Goal: Use online tool/utility: Utilize a website feature to perform a specific function

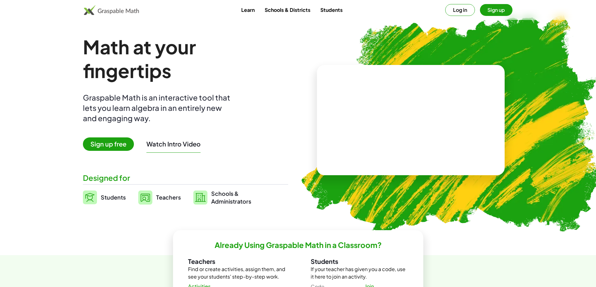
click at [386, 121] on video at bounding box center [411, 120] width 94 height 47
click at [425, 129] on div at bounding box center [409, 114] width 107 height 50
click at [404, 105] on div at bounding box center [411, 114] width 55 height 23
click at [422, 109] on div at bounding box center [411, 114] width 55 height 23
click at [402, 126] on div "+ 2 + · 3 · 5" at bounding box center [409, 114] width 63 height 26
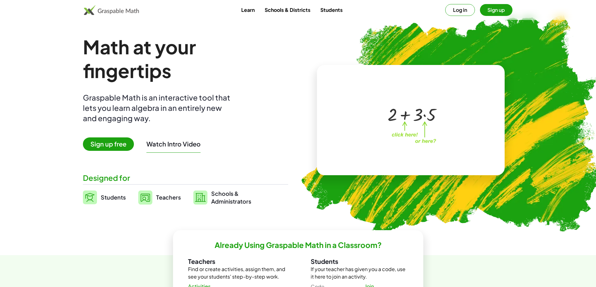
click at [401, 141] on div "+ 2 + · 3 · 5 ×" at bounding box center [410, 120] width 109 height 63
click at [422, 145] on div "+ 2 + · 3 · 5 ×" at bounding box center [410, 120] width 109 height 63
click at [415, 116] on div at bounding box center [411, 114] width 55 height 23
drag, startPoint x: 402, startPoint y: 116, endPoint x: 446, endPoint y: 120, distance: 44.0
click at [446, 120] on div "+ · 3 · 5 + 2 + · 3 · 5" at bounding box center [409, 114] width 107 height 50
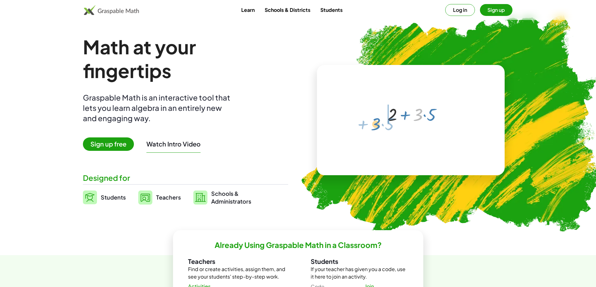
drag, startPoint x: 420, startPoint y: 119, endPoint x: 377, endPoint y: 128, distance: 44.2
click at [141, 13] on div "Learn Schools & Districts Students Log in Sign up" at bounding box center [298, 10] width 479 height 12
click at [116, 11] on img at bounding box center [111, 10] width 55 height 10
click at [117, 13] on img at bounding box center [111, 10] width 55 height 10
click at [109, 202] on link "Students" at bounding box center [104, 198] width 43 height 16
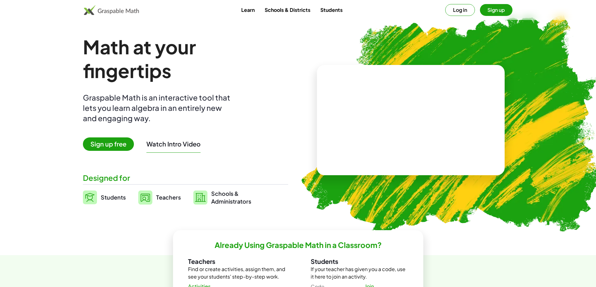
click at [204, 51] on h1 "Math at your fingertips" at bounding box center [182, 59] width 199 height 48
click at [140, 57] on h1 "Math at your fingertips" at bounding box center [182, 59] width 199 height 48
click at [159, 148] on button "Watch Intro Video" at bounding box center [173, 144] width 54 height 8
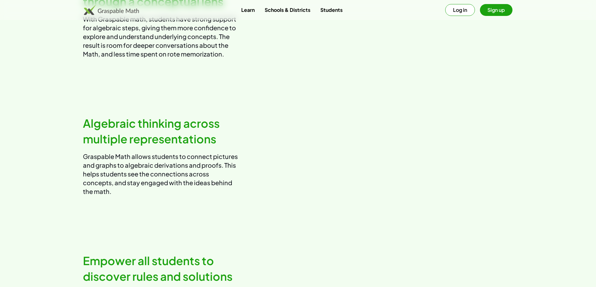
scroll to position [313, 0]
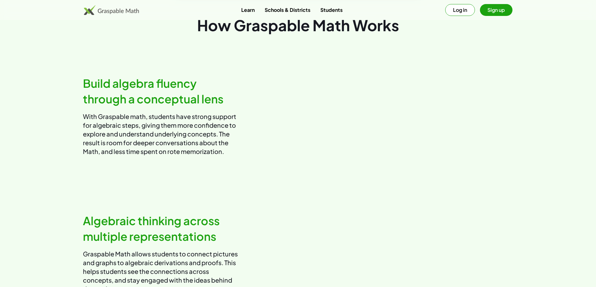
click at [386, 113] on video at bounding box center [408, 115] width 210 height 105
click at [352, 137] on video at bounding box center [408, 115] width 210 height 105
click at [83, 103] on h2 "Build algebra fluency through a conceptual lens" at bounding box center [161, 92] width 156 height 32
click at [132, 107] on h2 "Build algebra fluency through a conceptual lens" at bounding box center [161, 92] width 156 height 32
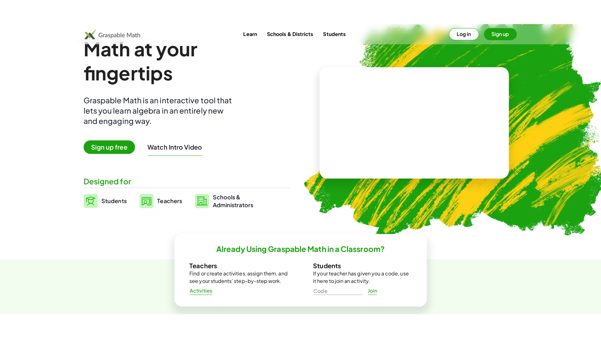
scroll to position [0, 0]
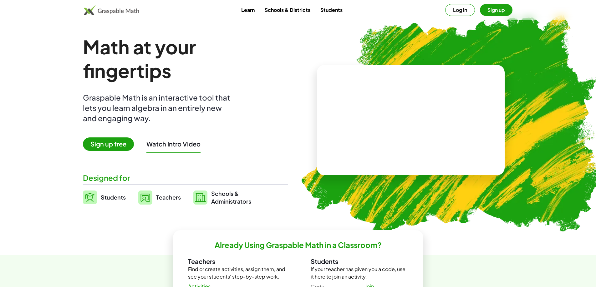
click at [99, 88] on div "Math at your fingertips Graspable Math is an interactive tool that lets you lea…" at bounding box center [185, 120] width 205 height 170
click at [117, 145] on span "Sign up free" at bounding box center [108, 144] width 51 height 13
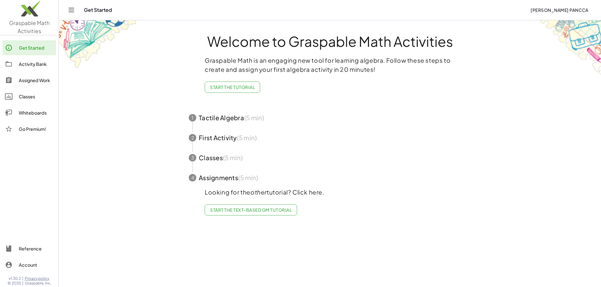
click at [34, 112] on div "Whiteboards" at bounding box center [36, 113] width 35 height 8
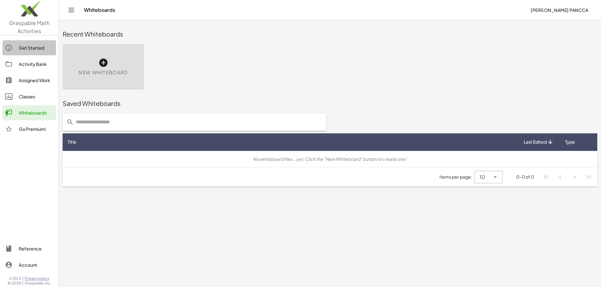
click at [36, 50] on div "Get Started" at bounding box center [36, 48] width 35 height 8
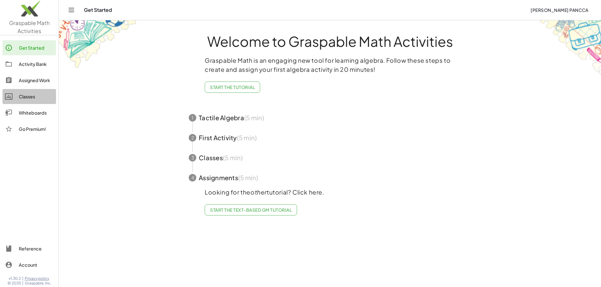
click at [32, 101] on link "Classes" at bounding box center [29, 96] width 53 height 15
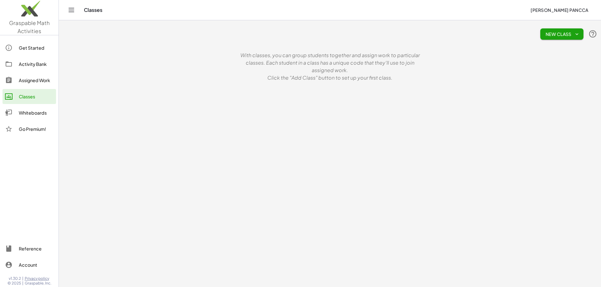
click at [301, 63] on p "With classes, you can group students together and assign work to particular cla…" at bounding box center [330, 63] width 188 height 23
click at [28, 79] on div "Assigned Work" at bounding box center [36, 81] width 35 height 8
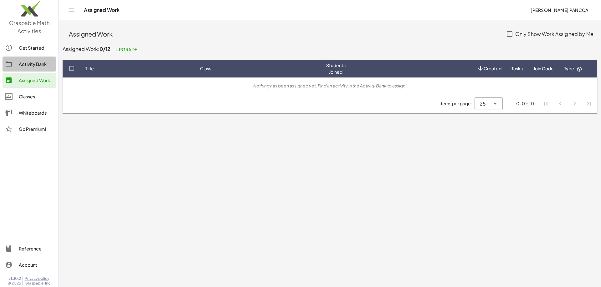
click at [39, 66] on div "Activity Bank" at bounding box center [36, 64] width 35 height 8
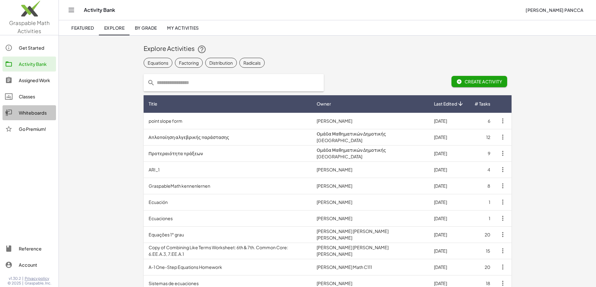
click at [34, 116] on div "Whiteboards" at bounding box center [36, 113] width 35 height 8
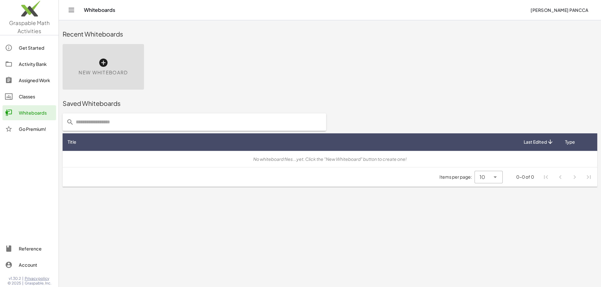
click at [85, 70] on span "New Whiteboard" at bounding box center [103, 72] width 49 height 7
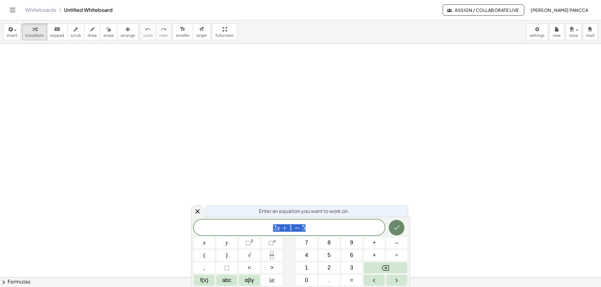
click at [401, 227] on button "Done" at bounding box center [397, 228] width 16 height 16
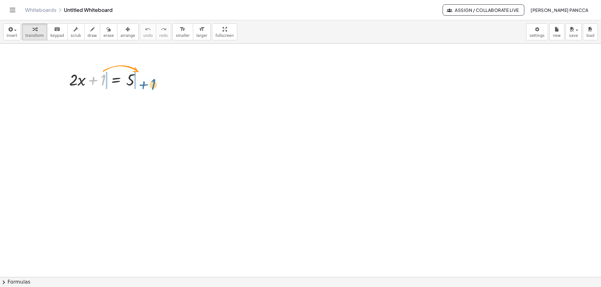
drag, startPoint x: 94, startPoint y: 85, endPoint x: 145, endPoint y: 89, distance: 50.8
click at [145, 89] on div at bounding box center [107, 79] width 83 height 21
drag, startPoint x: 93, startPoint y: 81, endPoint x: 136, endPoint y: 89, distance: 43.9
click at [136, 89] on div at bounding box center [107, 79] width 123 height 21
drag, startPoint x: 86, startPoint y: 104, endPoint x: 83, endPoint y: 104, distance: 3.8
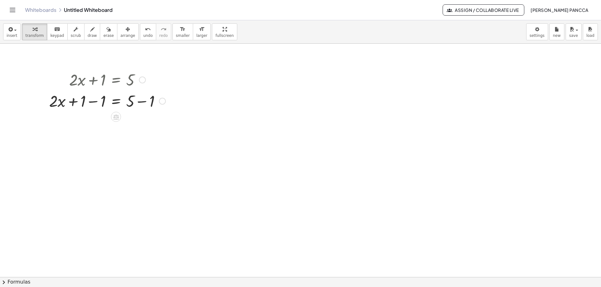
click at [86, 104] on div at bounding box center [107, 100] width 123 height 21
click at [77, 101] on div at bounding box center [107, 100] width 123 height 21
click at [92, 101] on div at bounding box center [107, 100] width 123 height 21
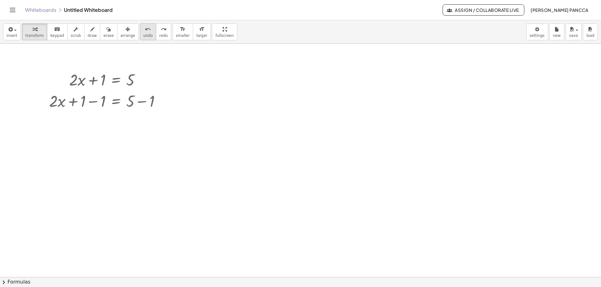
click at [140, 38] on button "undo undo" at bounding box center [148, 31] width 16 height 17
drag, startPoint x: 100, startPoint y: 79, endPoint x: 156, endPoint y: 74, distance: 56.2
click at [82, 102] on div at bounding box center [107, 100] width 123 height 21
click at [87, 102] on div at bounding box center [107, 100] width 123 height 21
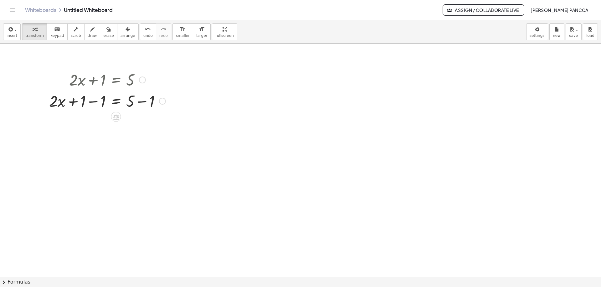
click at [88, 102] on div at bounding box center [107, 100] width 123 height 21
click at [93, 102] on div at bounding box center [107, 100] width 123 height 21
drag, startPoint x: 118, startPoint y: 103, endPoint x: 130, endPoint y: 103, distance: 12.2
click at [130, 103] on div at bounding box center [107, 100] width 123 height 21
click at [143, 37] on span "undo" at bounding box center [147, 35] width 9 height 4
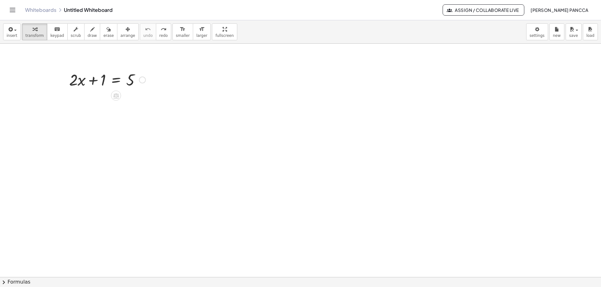
click at [142, 79] on div at bounding box center [142, 80] width 7 height 7
click at [140, 96] on div at bounding box center [300, 277] width 601 height 467
drag, startPoint x: 78, startPoint y: 84, endPoint x: 160, endPoint y: 89, distance: 82.1
click at [88, 37] on span "draw" at bounding box center [92, 35] width 9 height 4
drag, startPoint x: 103, startPoint y: 101, endPoint x: 106, endPoint y: 117, distance: 15.7
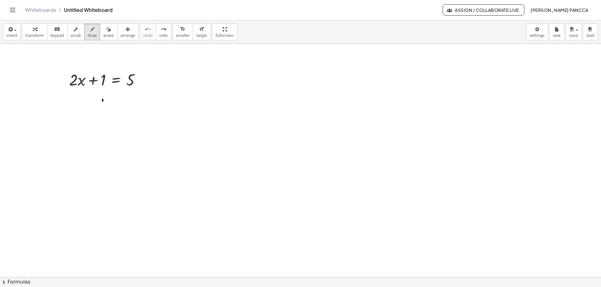
click at [106, 117] on div at bounding box center [300, 277] width 601 height 467
drag, startPoint x: 98, startPoint y: 83, endPoint x: 149, endPoint y: 86, distance: 51.1
click at [149, 86] on div at bounding box center [300, 277] width 601 height 467
drag, startPoint x: 88, startPoint y: 98, endPoint x: 100, endPoint y: 108, distance: 15.5
click at [100, 108] on div at bounding box center [300, 277] width 601 height 467
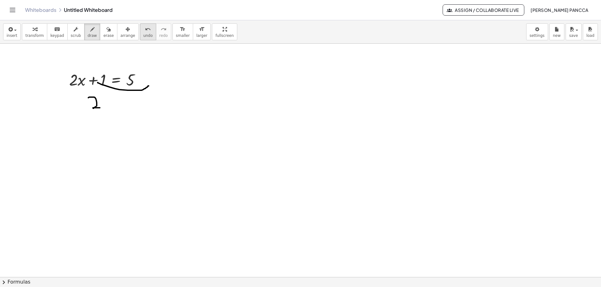
click at [143, 33] on span "undo" at bounding box center [147, 35] width 9 height 4
drag, startPoint x: 86, startPoint y: 104, endPoint x: 99, endPoint y: 116, distance: 17.9
click at [99, 116] on div at bounding box center [300, 277] width 601 height 467
drag, startPoint x: 99, startPoint y: 107, endPoint x: 113, endPoint y: 109, distance: 14.9
click at [114, 118] on div at bounding box center [300, 277] width 601 height 467
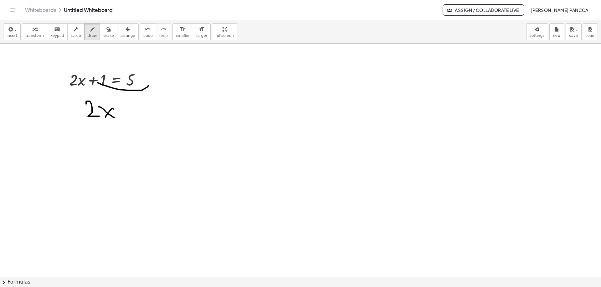
click at [105, 120] on div at bounding box center [300, 277] width 601 height 467
drag, startPoint x: 118, startPoint y: 111, endPoint x: 126, endPoint y: 112, distance: 8.8
click at [126, 112] on div at bounding box center [300, 277] width 601 height 467
drag, startPoint x: 119, startPoint y: 116, endPoint x: 134, endPoint y: 116, distance: 14.7
click at [134, 116] on div at bounding box center [300, 277] width 601 height 467
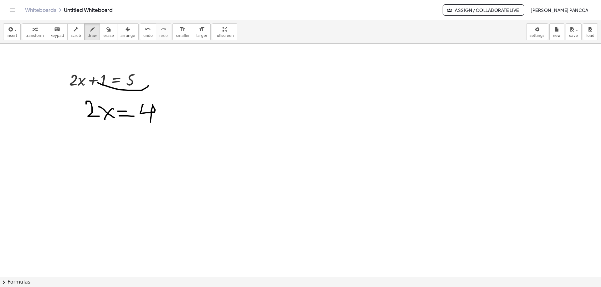
drag, startPoint x: 143, startPoint y: 104, endPoint x: 150, endPoint y: 122, distance: 19.3
click at [150, 122] on div at bounding box center [300, 277] width 601 height 467
drag, startPoint x: 111, startPoint y: 134, endPoint x: 120, endPoint y: 140, distance: 11.1
click at [124, 145] on div at bounding box center [300, 277] width 601 height 467
drag, startPoint x: 120, startPoint y: 135, endPoint x: 130, endPoint y: 139, distance: 11.4
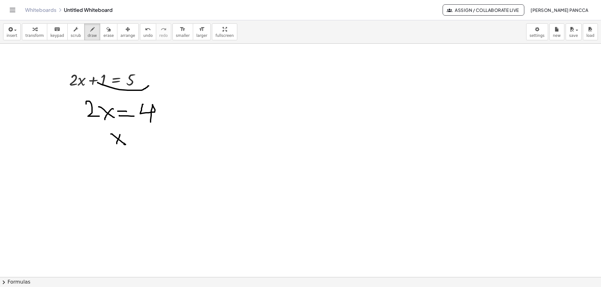
click at [117, 144] on div at bounding box center [300, 277] width 601 height 467
drag, startPoint x: 133, startPoint y: 138, endPoint x: 141, endPoint y: 138, distance: 8.4
click at [141, 138] on div at bounding box center [300, 277] width 601 height 467
drag, startPoint x: 135, startPoint y: 140, endPoint x: 140, endPoint y: 140, distance: 5.6
click at [140, 140] on div at bounding box center [300, 277] width 601 height 467
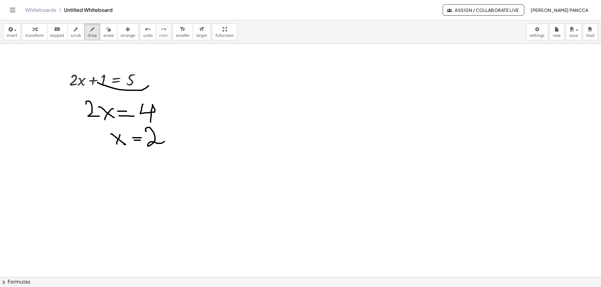
drag, startPoint x: 146, startPoint y: 131, endPoint x: 162, endPoint y: 135, distance: 16.6
click at [163, 141] on div at bounding box center [300, 277] width 601 height 467
click at [133, 41] on div "insert select one: Math Expression Function Text Youtube Video Graphing Geometr…" at bounding box center [300, 31] width 601 height 23
click at [143, 37] on span "undo" at bounding box center [147, 35] width 9 height 4
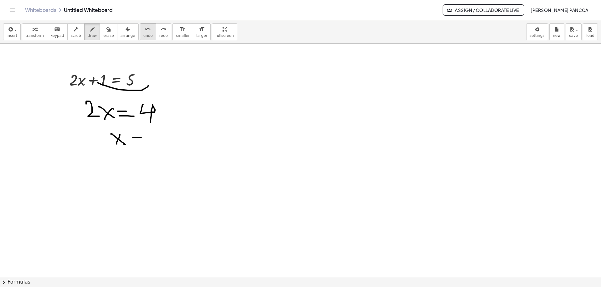
click at [143, 37] on span "undo" at bounding box center [147, 35] width 9 height 4
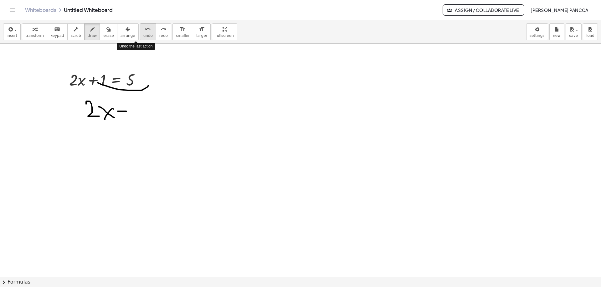
click at [143, 37] on span "undo" at bounding box center [147, 35] width 9 height 4
click at [53, 35] on span "keypad" at bounding box center [57, 35] width 14 height 4
click at [144, 37] on button "undo undo" at bounding box center [148, 31] width 16 height 17
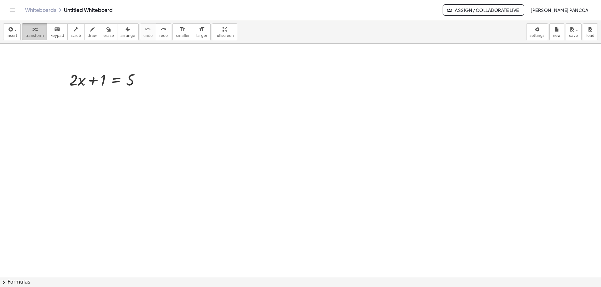
click at [35, 36] on span "transform" at bounding box center [34, 35] width 18 height 4
drag, startPoint x: 94, startPoint y: 82, endPoint x: 140, endPoint y: 87, distance: 46.5
click at [140, 87] on div at bounding box center [107, 79] width 83 height 21
click at [142, 104] on div at bounding box center [107, 100] width 123 height 21
click at [116, 101] on div "+ · 2 · x = 5 + 1 − 1 + − 1" at bounding box center [116, 101] width 0 height 0
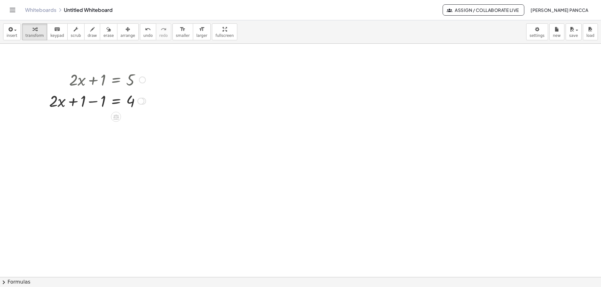
click at [86, 102] on div at bounding box center [97, 100] width 103 height 21
click at [95, 105] on div at bounding box center [107, 100] width 83 height 21
drag, startPoint x: 94, startPoint y: 104, endPoint x: 136, endPoint y: 118, distance: 44.1
click at [94, 125] on div at bounding box center [109, 126] width 86 height 31
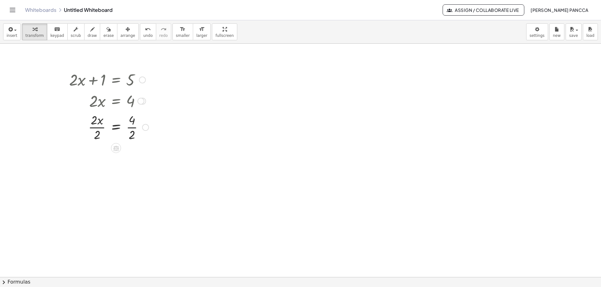
click at [96, 124] on div at bounding box center [109, 126] width 86 height 31
click at [101, 133] on div at bounding box center [109, 126] width 86 height 31
click at [100, 126] on div at bounding box center [109, 126] width 86 height 31
click at [141, 129] on div at bounding box center [109, 126] width 86 height 31
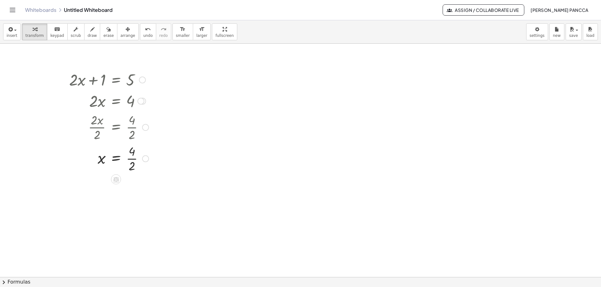
click at [145, 128] on div at bounding box center [145, 127] width 7 height 7
click at [178, 120] on span "Go back to this line" at bounding box center [177, 117] width 37 height 5
click at [145, 126] on div "Go back to this line Copy line as LaTeX Copy derivation as LaTeX" at bounding box center [145, 127] width 7 height 7
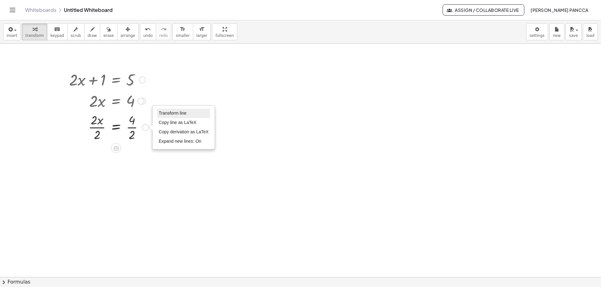
click at [171, 114] on span "Transform line" at bounding box center [173, 113] width 28 height 5
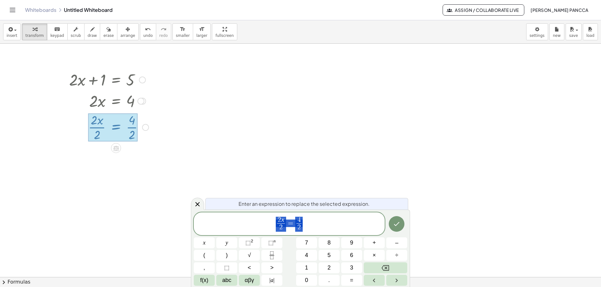
click at [329, 174] on div at bounding box center [300, 277] width 601 height 467
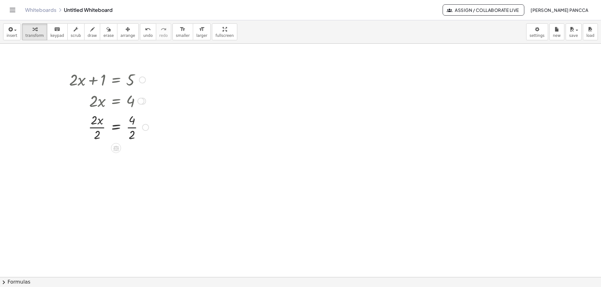
click at [97, 128] on div at bounding box center [109, 126] width 86 height 31
click at [144, 160] on div "Transform line Copy line as LaTeX Copy derivation as LaTeX Expand new lines: On" at bounding box center [145, 158] width 7 height 7
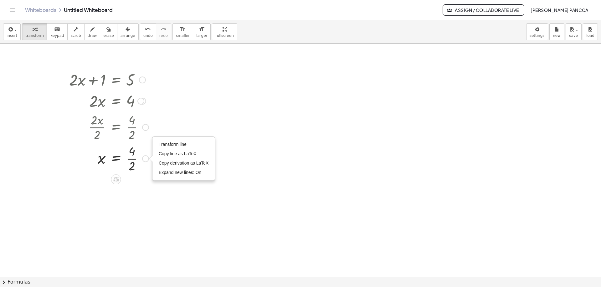
click at [135, 159] on div at bounding box center [109, 158] width 86 height 31
click at [98, 127] on div at bounding box center [109, 126] width 86 height 31
click at [0, 35] on div "insert select one: Math Expression Function Text Youtube Video Graphing Geometr…" at bounding box center [300, 31] width 601 height 23
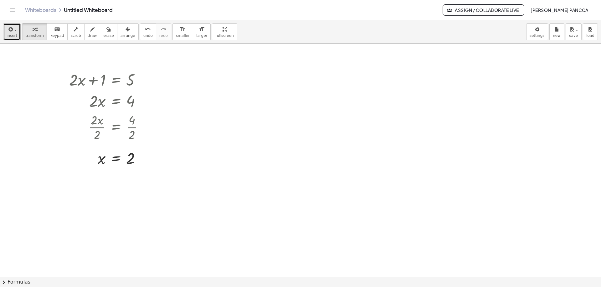
click at [6, 34] on button "insert" at bounding box center [12, 31] width 18 height 17
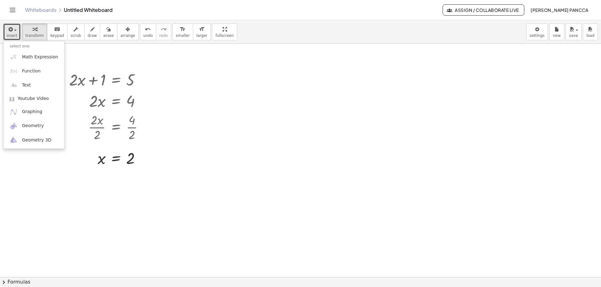
click at [164, 54] on div at bounding box center [300, 277] width 601 height 467
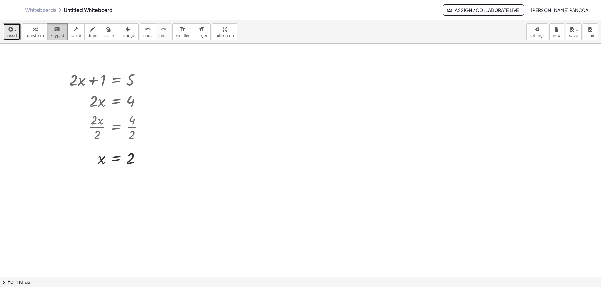
click at [55, 35] on span "keypad" at bounding box center [57, 35] width 14 height 4
click at [54, 35] on span "keypad" at bounding box center [57, 35] width 14 height 4
click at [69, 39] on button "scrub" at bounding box center [75, 31] width 17 height 17
click at [87, 39] on button "draw" at bounding box center [92, 31] width 16 height 17
click at [117, 39] on button "arrange" at bounding box center [128, 31] width 22 height 17
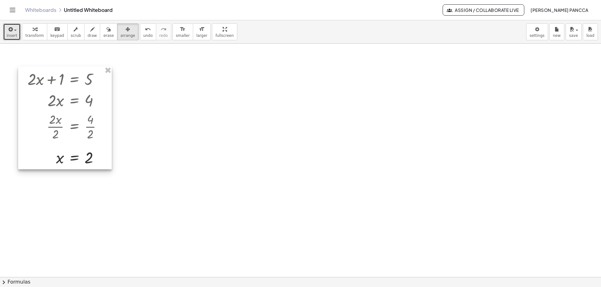
drag, startPoint x: 135, startPoint y: 70, endPoint x: 96, endPoint y: 70, distance: 38.5
click at [96, 70] on div at bounding box center [65, 118] width 94 height 103
click at [142, 33] on button "undo undo" at bounding box center [148, 31] width 16 height 17
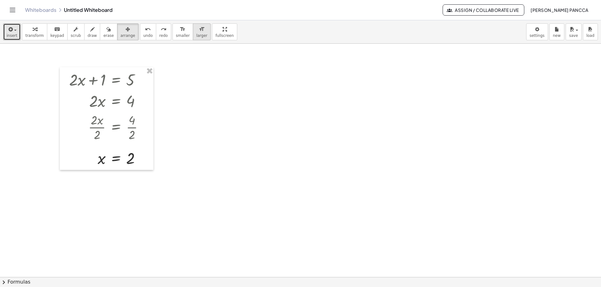
click at [193, 32] on button "format_size larger" at bounding box center [202, 31] width 18 height 17
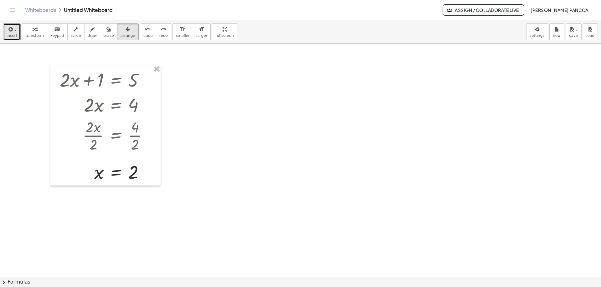
drag, startPoint x: 205, startPoint y: 32, endPoint x: 205, endPoint y: 70, distance: 37.9
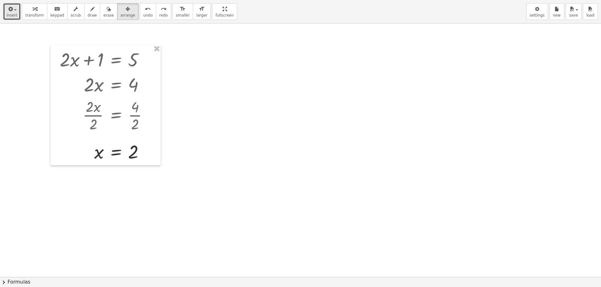
click at [205, 70] on div "insert select one: Math Expression Function Text Youtube Video Graphing Geometr…" at bounding box center [300, 143] width 601 height 287
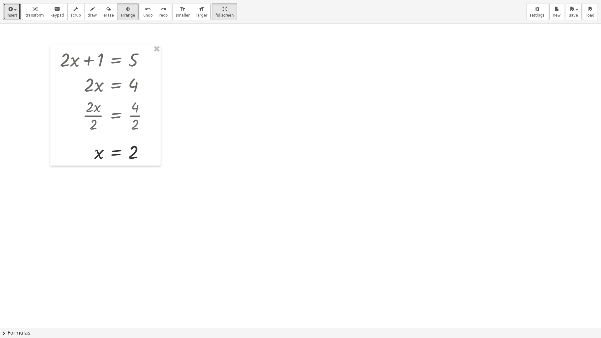
drag, startPoint x: 204, startPoint y: 15, endPoint x: 204, endPoint y: -23, distance: 37.9
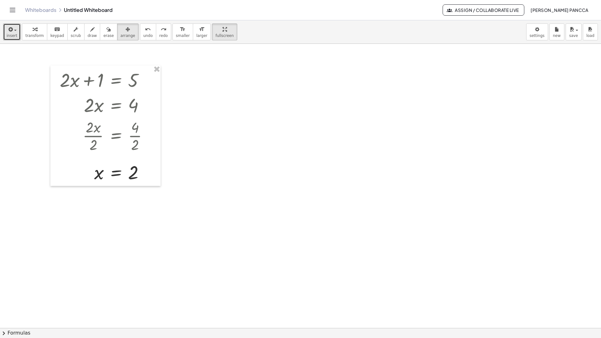
click at [204, 0] on html "Graspable Math Activities Get Started Activity Bank Assigned Work Classes White…" at bounding box center [300, 169] width 601 height 338
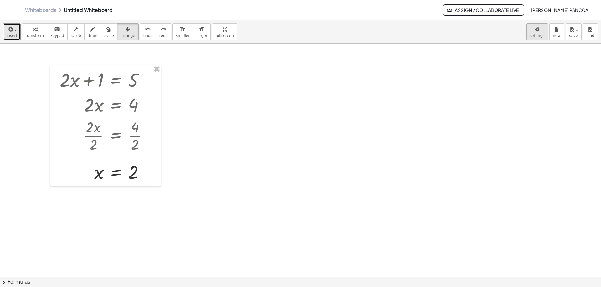
click at [540, 33] on body "Graspable Math Activities Get Started Activity Bank Assigned Work Classes White…" at bounding box center [300, 143] width 601 height 287
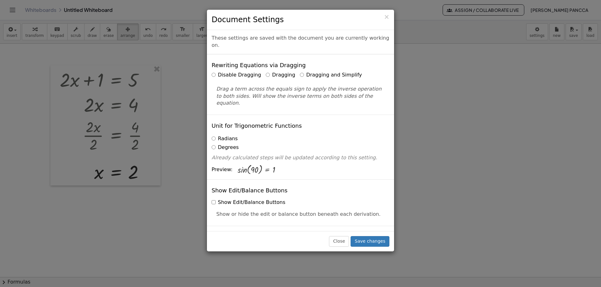
click at [353, 241] on div "Close Save changes" at bounding box center [300, 241] width 187 height 20
click at [341, 243] on button "Close" at bounding box center [339, 241] width 20 height 11
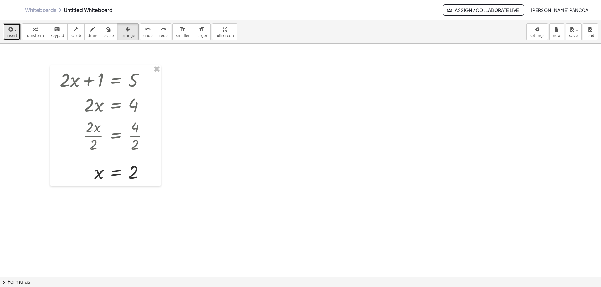
click at [13, 25] on div "button" at bounding box center [12, 29] width 11 height 8
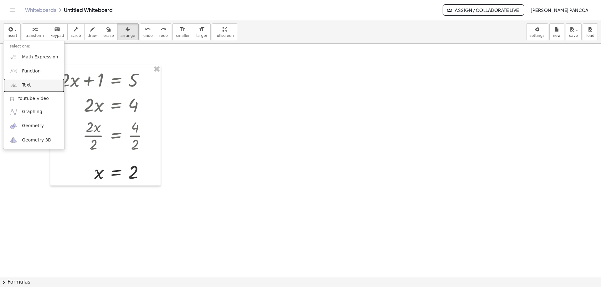
click at [36, 79] on link "Text" at bounding box center [33, 86] width 61 height 14
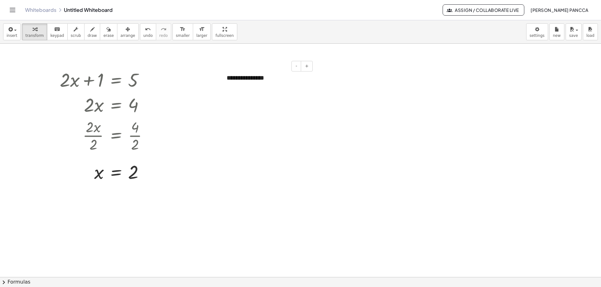
click at [258, 75] on div "**********" at bounding box center [267, 78] width 94 height 22
click at [298, 67] on button "-" at bounding box center [296, 66] width 10 height 11
click at [298, 68] on button "-" at bounding box center [296, 66] width 10 height 11
click at [306, 67] on span "+" at bounding box center [307, 66] width 4 height 5
click at [302, 69] on button "+" at bounding box center [307, 66] width 12 height 11
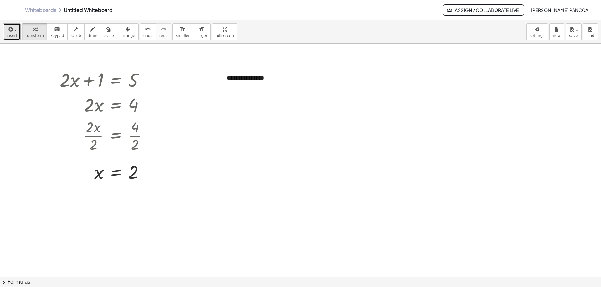
click at [11, 31] on icon "button" at bounding box center [10, 30] width 6 height 8
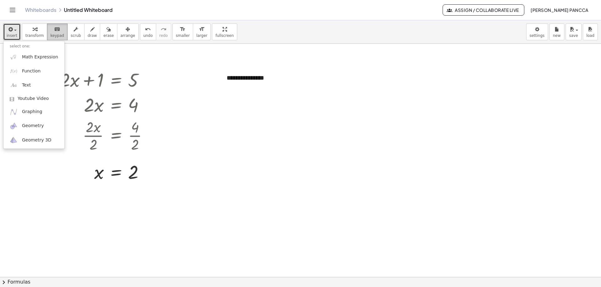
click at [50, 34] on span "keypad" at bounding box center [57, 35] width 14 height 4
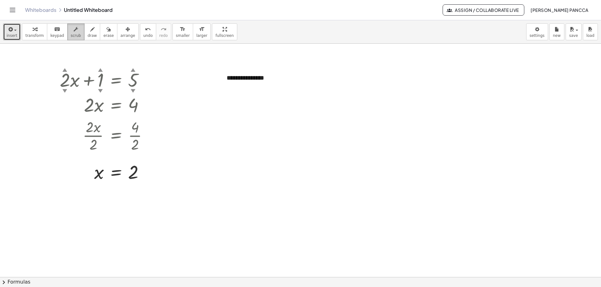
click at [77, 30] on button "scrub" at bounding box center [75, 31] width 17 height 17
click at [92, 31] on button "draw" at bounding box center [92, 31] width 16 height 17
click at [104, 33] on button "erase" at bounding box center [108, 31] width 17 height 17
click at [125, 33] on icon "button" at bounding box center [127, 30] width 4 height 8
click at [88, 30] on div "button" at bounding box center [92, 29] width 9 height 8
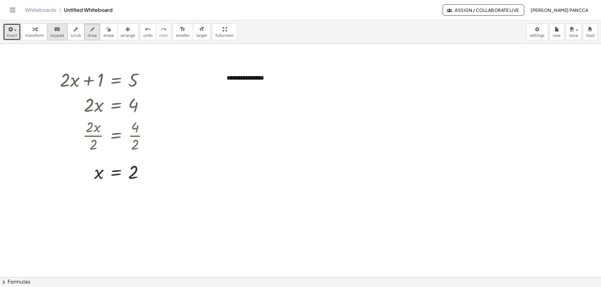
click at [61, 30] on button "keyboard keypad" at bounding box center [57, 31] width 21 height 17
click at [50, 30] on div "keyboard" at bounding box center [57, 29] width 14 height 8
click at [209, 112] on div at bounding box center [300, 277] width 601 height 467
drag, startPoint x: 202, startPoint y: 101, endPoint x: 256, endPoint y: 135, distance: 63.9
click at [255, 140] on div at bounding box center [300, 277] width 601 height 467
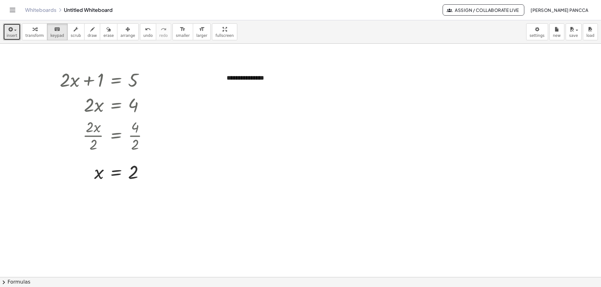
drag, startPoint x: 216, startPoint y: 104, endPoint x: 241, endPoint y: 113, distance: 26.4
click at [241, 123] on div at bounding box center [300, 277] width 601 height 467
drag, startPoint x: 231, startPoint y: 84, endPoint x: 242, endPoint y: 88, distance: 11.5
click at [241, 87] on div "**********" at bounding box center [267, 78] width 94 height 22
click at [252, 66] on div "- +" at bounding box center [266, 66] width 94 height 11
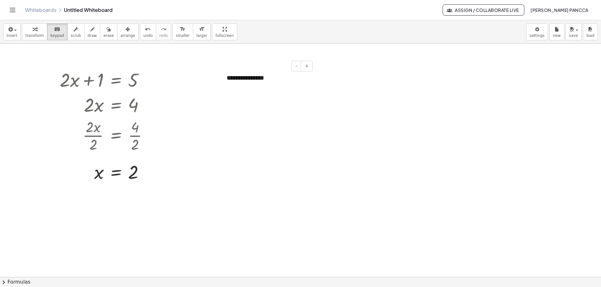
click at [235, 65] on div "- +" at bounding box center [266, 66] width 94 height 11
click at [233, 77] on div "**********" at bounding box center [267, 78] width 94 height 22
drag, startPoint x: 232, startPoint y: 65, endPoint x: 228, endPoint y: 66, distance: 4.8
click at [228, 66] on div "- +" at bounding box center [266, 66] width 94 height 11
click at [15, 27] on div "button" at bounding box center [12, 29] width 11 height 8
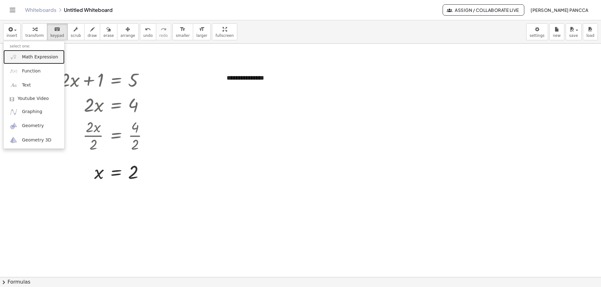
click at [41, 61] on link "Math Expression" at bounding box center [33, 57] width 61 height 14
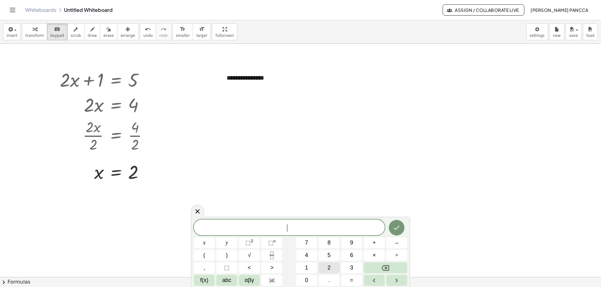
click at [328, 266] on span "2" at bounding box center [328, 268] width 3 height 8
click at [252, 242] on sup "2" at bounding box center [252, 241] width 3 height 5
click at [379, 246] on button "+" at bounding box center [374, 243] width 21 height 11
click at [346, 267] on button "3" at bounding box center [351, 268] width 21 height 11
click at [247, 242] on span "⬚" at bounding box center [247, 243] width 5 height 6
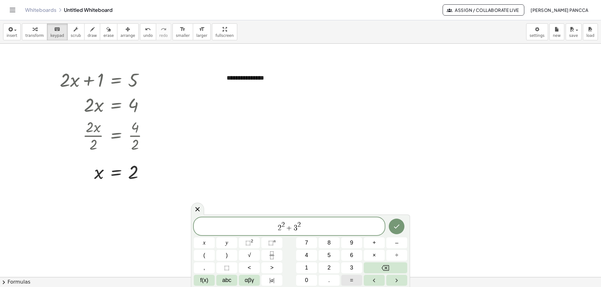
click at [349, 277] on button "=" at bounding box center [351, 280] width 21 height 11
click at [229, 281] on span "abc" at bounding box center [226, 281] width 9 height 8
click at [235, 282] on button "x" at bounding box center [238, 280] width 16 height 11
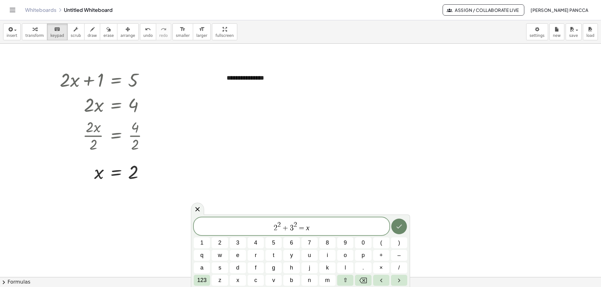
click at [399, 230] on icon "Done" at bounding box center [399, 227] width 8 height 8
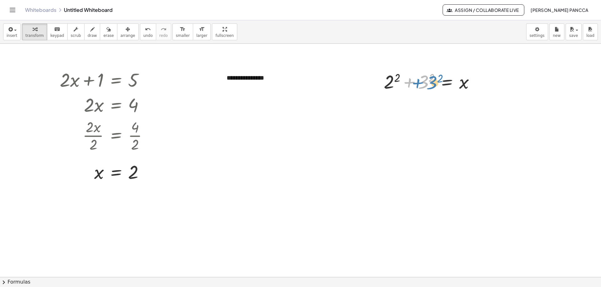
drag, startPoint x: 415, startPoint y: 85, endPoint x: 423, endPoint y: 85, distance: 7.8
click at [423, 85] on div at bounding box center [431, 81] width 102 height 25
drag, startPoint x: 211, startPoint y: 33, endPoint x: 211, endPoint y: 71, distance: 37.9
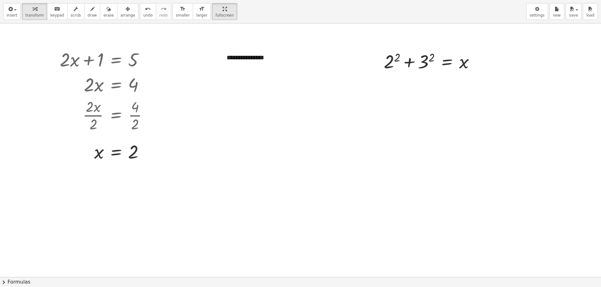
click at [211, 71] on div "**********" at bounding box center [300, 143] width 601 height 287
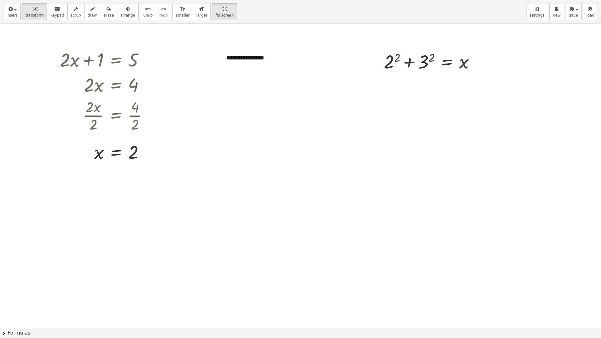
click at [385, 83] on div at bounding box center [300, 327] width 601 height 609
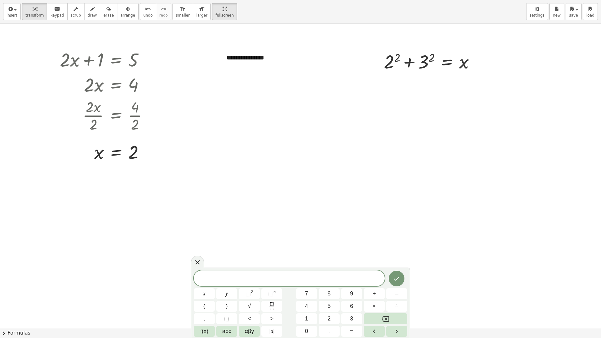
click at [408, 42] on div at bounding box center [300, 327] width 601 height 609
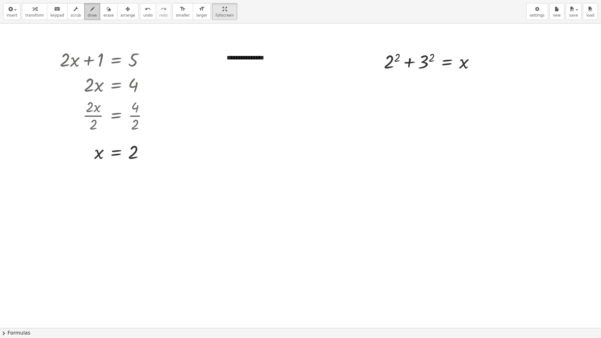
click at [84, 10] on button "draw" at bounding box center [92, 11] width 16 height 17
click at [74, 10] on icon "button" at bounding box center [76, 9] width 4 height 8
click at [50, 14] on span "keypad" at bounding box center [57, 15] width 14 height 4
click at [36, 13] on span "transform" at bounding box center [34, 15] width 18 height 4
drag, startPoint x: 390, startPoint y: 51, endPoint x: 488, endPoint y: 105, distance: 111.7
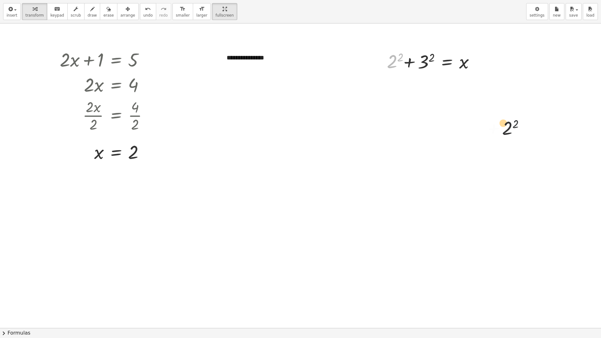
click at [511, 120] on div "**********" at bounding box center [300, 327] width 601 height 609
click at [193, 17] on button "format_size larger" at bounding box center [202, 11] width 18 height 17
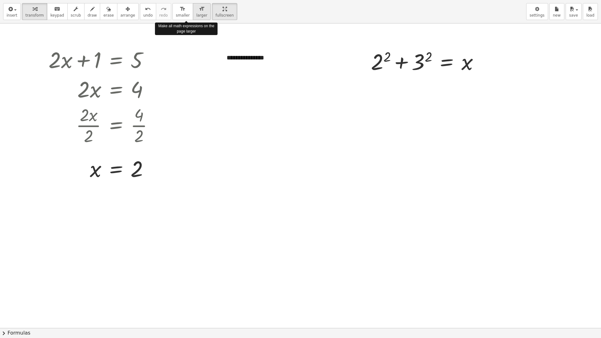
click at [193, 16] on button "format_size larger" at bounding box center [202, 11] width 18 height 17
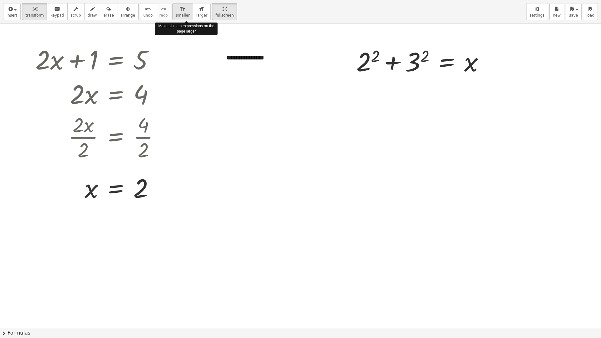
click at [176, 14] on span "smaller" at bounding box center [183, 15] width 14 height 4
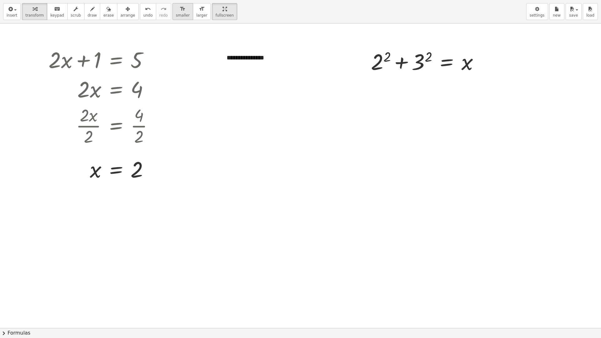
click at [176, 14] on span "smaller" at bounding box center [183, 15] width 14 height 4
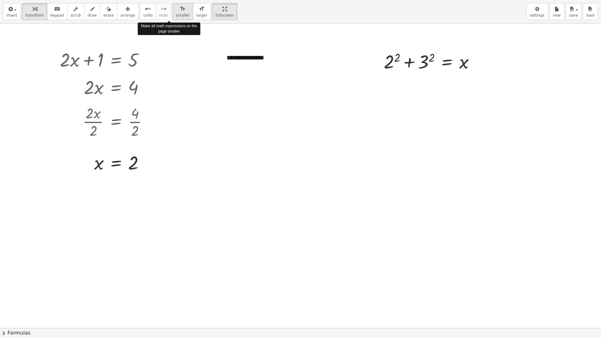
click at [176, 14] on span "smaller" at bounding box center [183, 15] width 14 height 4
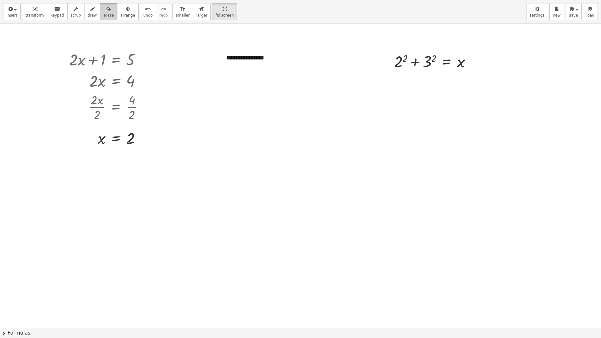
click at [106, 13] on icon "button" at bounding box center [108, 9] width 4 height 8
drag, startPoint x: 400, startPoint y: 62, endPoint x: 283, endPoint y: 96, distance: 121.1
click at [283, 96] on div at bounding box center [300, 327] width 601 height 609
click at [145, 7] on icon "undo" at bounding box center [148, 9] width 6 height 8
click at [126, 48] on div at bounding box center [300, 327] width 601 height 609
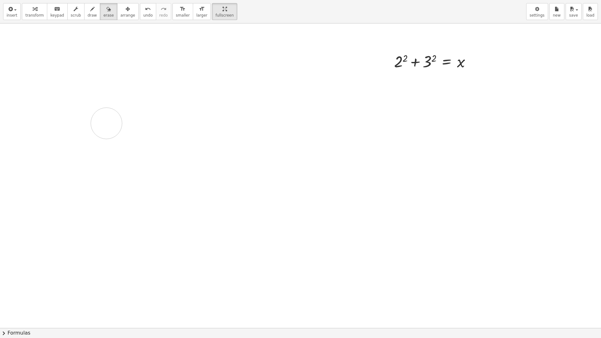
drag, startPoint x: 107, startPoint y: 56, endPoint x: 114, endPoint y: 98, distance: 42.2
click at [104, 118] on div at bounding box center [300, 327] width 601 height 609
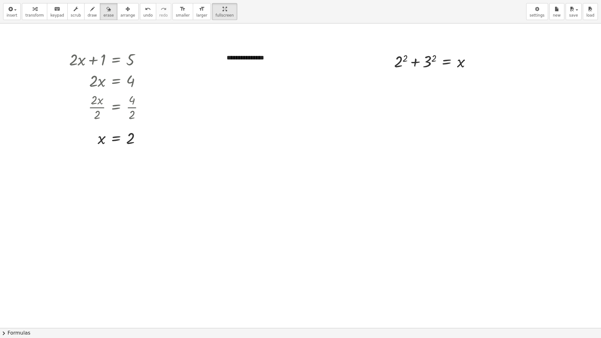
click at [108, 64] on div at bounding box center [300, 327] width 601 height 609
click at [71, 14] on span "scrub" at bounding box center [76, 15] width 10 height 4
drag, startPoint x: 136, startPoint y: 62, endPoint x: 103, endPoint y: 78, distance: 36.5
click at [103, 79] on div at bounding box center [109, 80] width 86 height 21
click at [104, 58] on div at bounding box center [109, 58] width 86 height 21
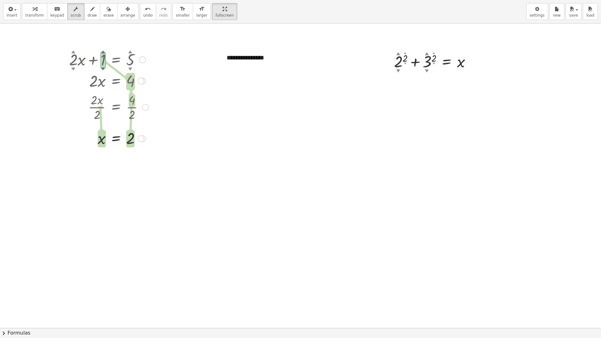
click at [135, 62] on div at bounding box center [109, 58] width 86 height 21
click at [142, 62] on div at bounding box center [142, 59] width 7 height 7
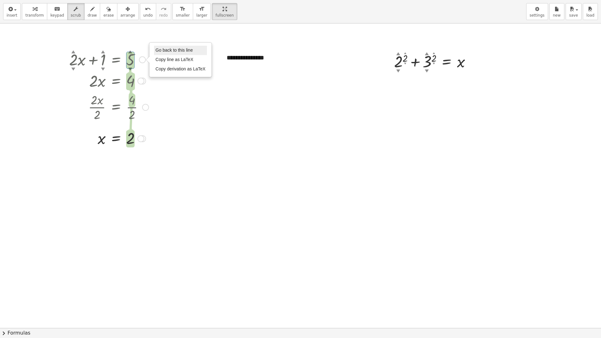
click at [167, 53] on li "Go back to this line" at bounding box center [180, 50] width 53 height 9
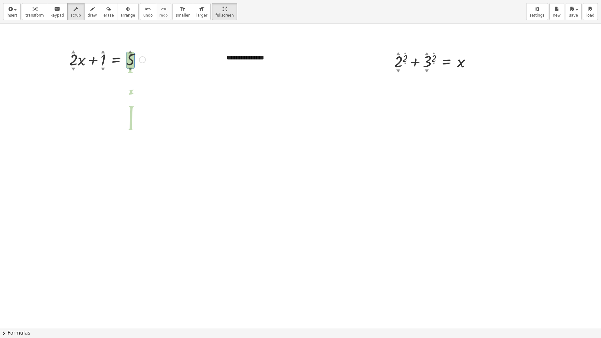
drag, startPoint x: 151, startPoint y: 58, endPoint x: 154, endPoint y: 65, distance: 7.6
click at [151, 58] on div at bounding box center [300, 327] width 601 height 609
drag, startPoint x: 404, startPoint y: 64, endPoint x: 390, endPoint y: 88, distance: 27.7
click at [390, 88] on div "**********" at bounding box center [300, 327] width 601 height 609
drag, startPoint x: 431, startPoint y: 59, endPoint x: 341, endPoint y: 83, distance: 93.3
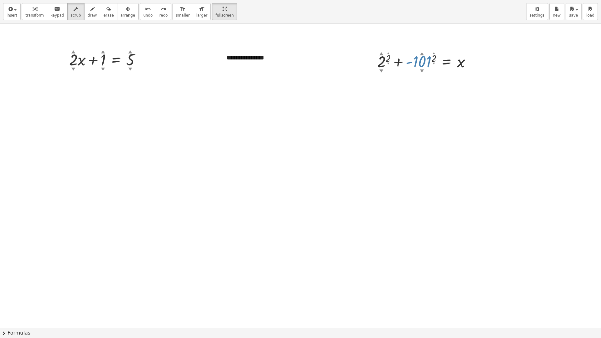
click at [341, 83] on div "**********" at bounding box center [300, 327] width 601 height 609
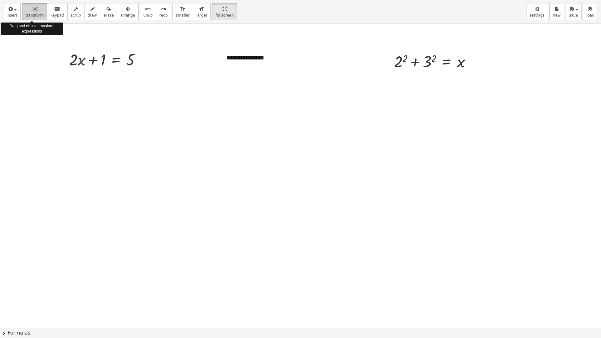
click at [33, 11] on icon "button" at bounding box center [35, 9] width 4 height 8
drag, startPoint x: 436, startPoint y: 55, endPoint x: 399, endPoint y: 62, distance: 37.2
click at [399, 62] on div at bounding box center [435, 60] width 88 height 21
drag, startPoint x: 397, startPoint y: 63, endPoint x: 254, endPoint y: 106, distance: 149.4
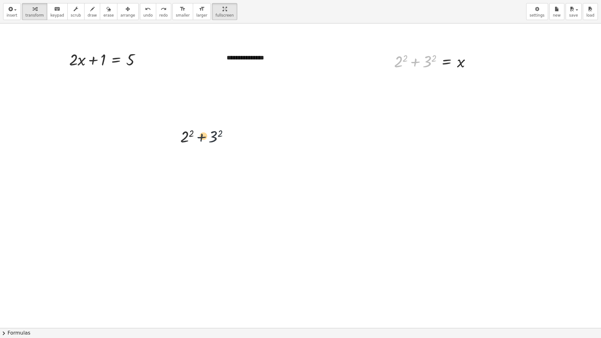
drag, startPoint x: 428, startPoint y: 67, endPoint x: 185, endPoint y: 145, distance: 255.4
click at [182, 148] on div "**********" at bounding box center [300, 327] width 601 height 609
drag, startPoint x: 385, startPoint y: 33, endPoint x: 498, endPoint y: 97, distance: 129.9
click at [498, 97] on div at bounding box center [300, 327] width 601 height 609
drag, startPoint x: 454, startPoint y: 80, endPoint x: 264, endPoint y: 135, distance: 197.1
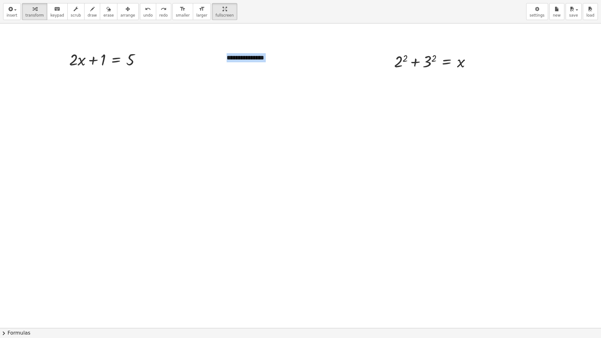
click at [264, 135] on div "**********" at bounding box center [300, 327] width 601 height 609
drag, startPoint x: 473, startPoint y: 61, endPoint x: 211, endPoint y: 139, distance: 273.2
click at [211, 139] on div "**********" at bounding box center [300, 327] width 601 height 609
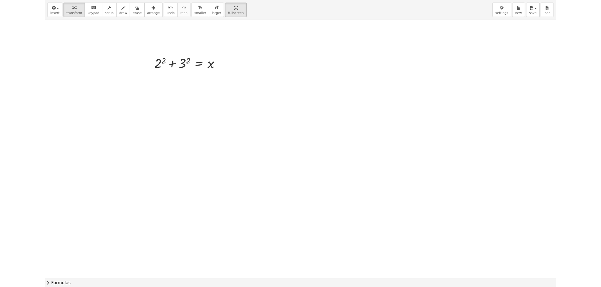
scroll to position [94, 0]
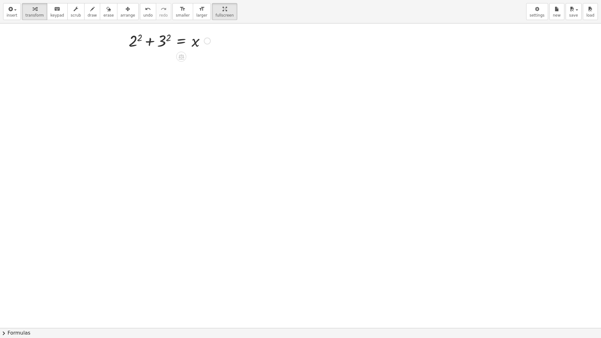
click at [133, 41] on div at bounding box center [169, 40] width 88 height 21
click at [133, 41] on div at bounding box center [129, 40] width 9 height 24
click at [164, 64] on div at bounding box center [169, 61] width 88 height 21
click at [157, 63] on div at bounding box center [169, 61] width 88 height 21
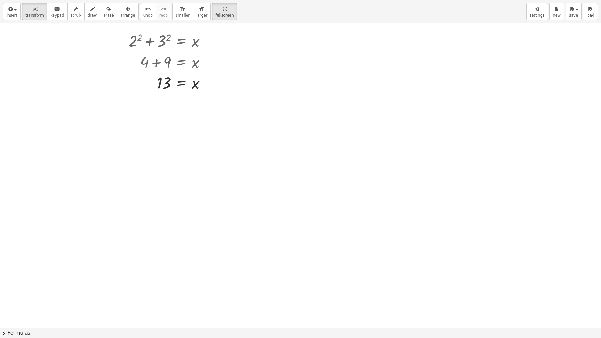
click at [305, 20] on div "insert select one: Math Expression Function Text Youtube Video Graphing Geometr…" at bounding box center [300, 11] width 601 height 23
click at [206, 0] on html "**********" at bounding box center [300, 169] width 601 height 338
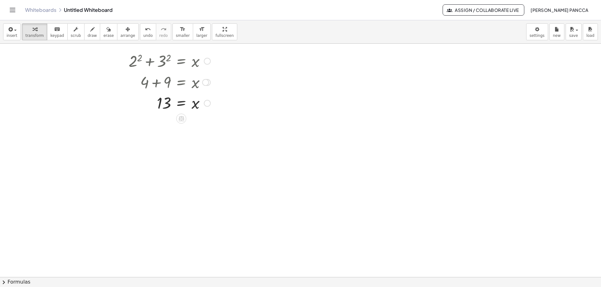
click at [133, 57] on div at bounding box center [169, 60] width 88 height 21
click at [206, 62] on div at bounding box center [207, 61] width 7 height 7
click at [228, 54] on span "Go back to this line" at bounding box center [238, 51] width 37 height 5
click at [207, 61] on div "Go back to this line Copy line as LaTeX Copy derivation as LaTeX" at bounding box center [207, 61] width 7 height 7
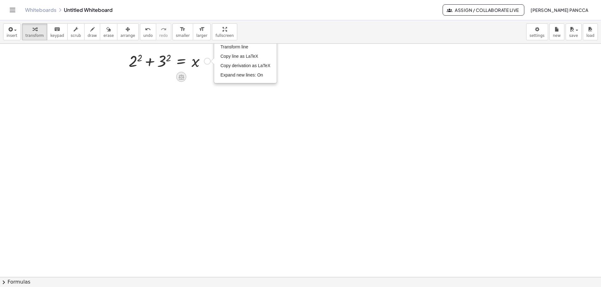
click at [181, 75] on icon at bounding box center [181, 76] width 6 height 5
click at [207, 76] on icon at bounding box center [206, 77] width 6 height 6
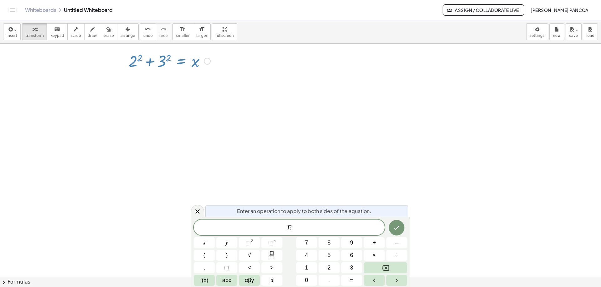
click at [161, 63] on div at bounding box center [169, 60] width 88 height 21
click at [207, 60] on div "Transform line Copy line as LaTeX Copy derivation as LaTeX Expand new lines: On" at bounding box center [207, 61] width 7 height 7
click at [230, 50] on li "Transform line" at bounding box center [245, 47] width 53 height 9
click at [228, 69] on div at bounding box center [300, 183] width 601 height 467
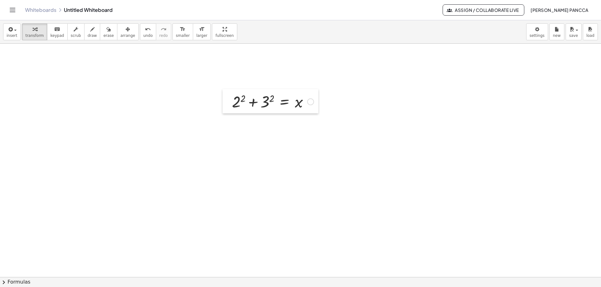
drag, startPoint x: 124, startPoint y: 56, endPoint x: 227, endPoint y: 96, distance: 111.0
click at [227, 96] on div at bounding box center [226, 101] width 9 height 24
drag, startPoint x: 224, startPoint y: 96, endPoint x: 96, endPoint y: 76, distance: 129.9
click at [125, 85] on div at bounding box center [129, 97] width 9 height 24
drag, startPoint x: 111, startPoint y: 79, endPoint x: 87, endPoint y: 69, distance: 25.7
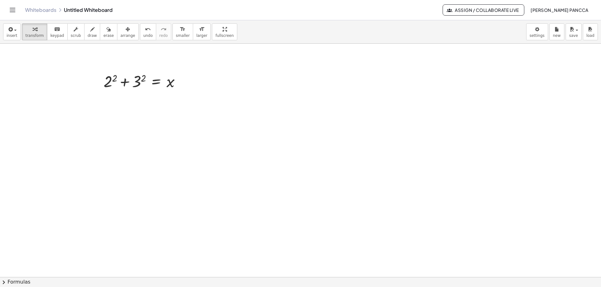
click at [137, 97] on div at bounding box center [300, 183] width 601 height 467
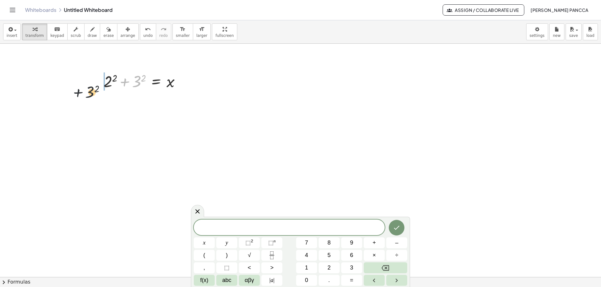
drag, startPoint x: 121, startPoint y: 81, endPoint x: 68, endPoint y: 94, distance: 55.2
click at [68, 94] on div "**********" at bounding box center [300, 183] width 601 height 467
drag, startPoint x: 142, startPoint y: 84, endPoint x: 127, endPoint y: 96, distance: 19.2
click at [156, 82] on div "+ 2 2 + 3 2 = x + 2 2 + 3 2 = x Transform line Copy line as LaTeX Copy derivati…" at bounding box center [156, 82] width 0 height 0
click at [183, 82] on div at bounding box center [182, 81] width 7 height 7
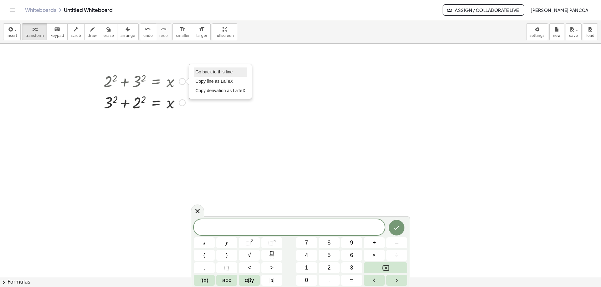
click at [222, 73] on span "Go back to this line" at bounding box center [213, 71] width 37 height 5
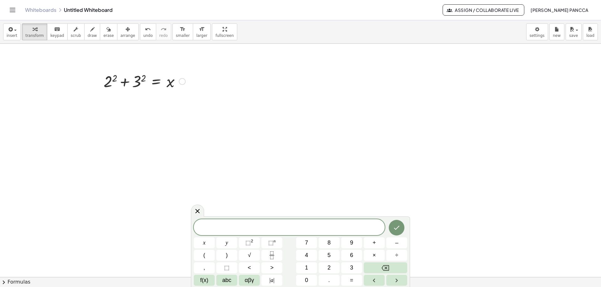
click at [240, 121] on div at bounding box center [300, 183] width 601 height 467
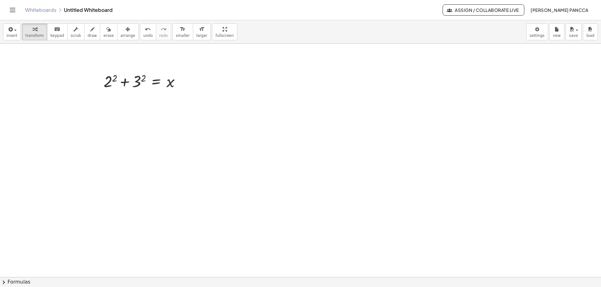
click at [150, 84] on div at bounding box center [144, 80] width 88 height 21
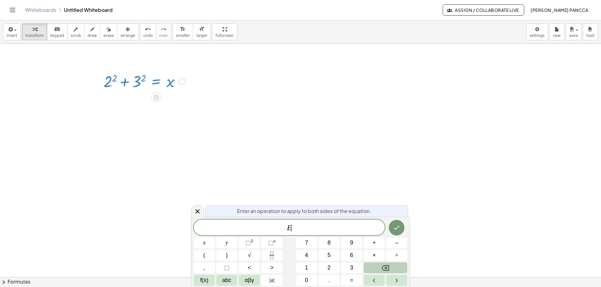
click at [385, 267] on icon "Backspace" at bounding box center [385, 269] width 8 height 6
click at [385, 268] on icon "Backspace" at bounding box center [385, 269] width 8 height 6
click at [225, 211] on div "Enter an operation to apply to both sides of the equation." at bounding box center [306, 212] width 203 height 12
click at [199, 210] on icon at bounding box center [198, 212] width 8 height 8
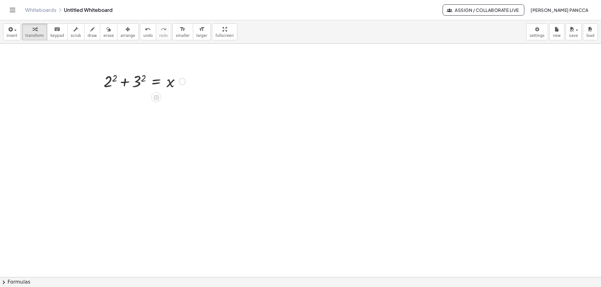
click at [199, 210] on div at bounding box center [300, 183] width 601 height 467
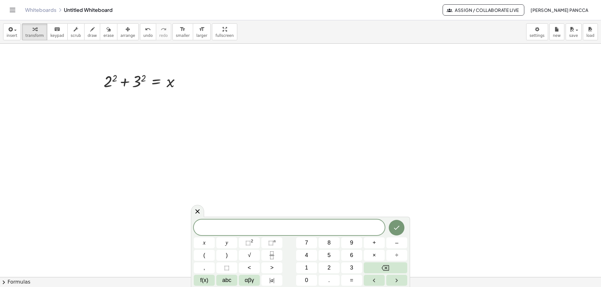
click at [205, 158] on div at bounding box center [300, 183] width 601 height 467
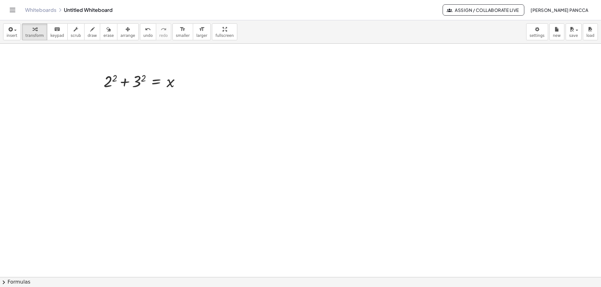
drag, startPoint x: 208, startPoint y: 230, endPoint x: 211, endPoint y: 241, distance: 11.6
click at [211, 241] on div at bounding box center [300, 183] width 601 height 467
click at [211, 235] on div at bounding box center [300, 183] width 601 height 467
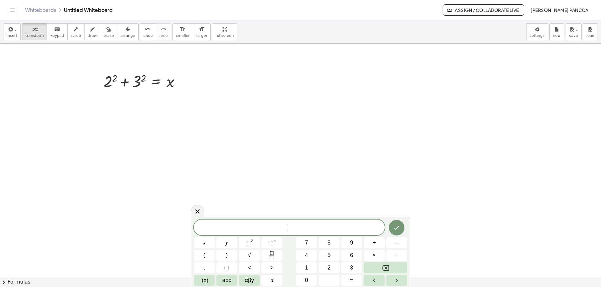
drag, startPoint x: 90, startPoint y: 128, endPoint x: 64, endPoint y: 109, distance: 32.4
click at [89, 126] on div at bounding box center [300, 183] width 601 height 467
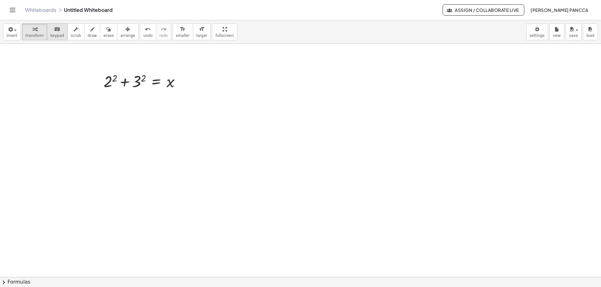
click at [50, 29] on div "keyboard" at bounding box center [57, 29] width 14 height 8
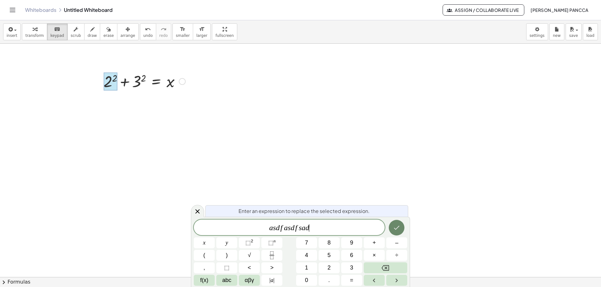
click at [401, 229] on button "Done" at bounding box center [397, 228] width 16 height 16
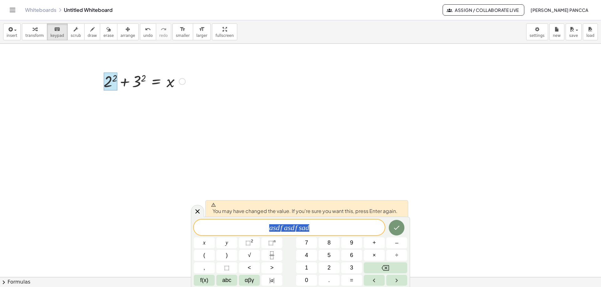
drag, startPoint x: 307, startPoint y: 224, endPoint x: 268, endPoint y: 224, distance: 39.1
click at [268, 224] on span "a s d f a s d f s a d" at bounding box center [289, 228] width 191 height 9
click at [192, 212] on div at bounding box center [197, 211] width 13 height 12
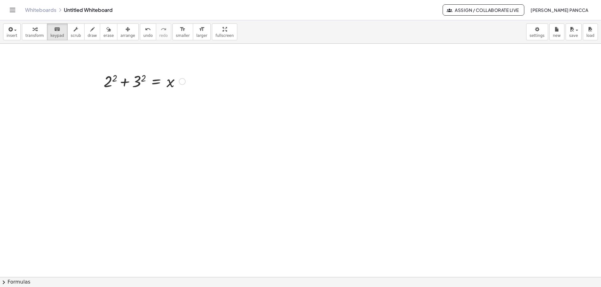
click at [144, 136] on div at bounding box center [300, 183] width 601 height 467
click at [17, 28] on button "insert" at bounding box center [12, 31] width 18 height 17
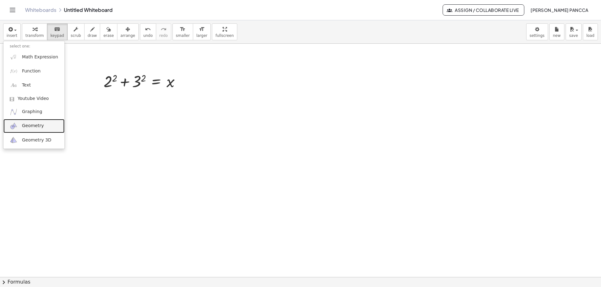
click at [38, 123] on span "Geometry" at bounding box center [33, 126] width 22 height 6
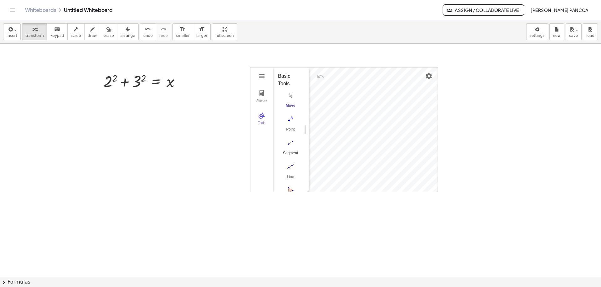
click at [290, 144] on img "Segment. Select two points or positions" at bounding box center [290, 143] width 25 height 10
click at [292, 128] on img "Polygon. Select all vertices, then first vertex again" at bounding box center [290, 129] width 25 height 10
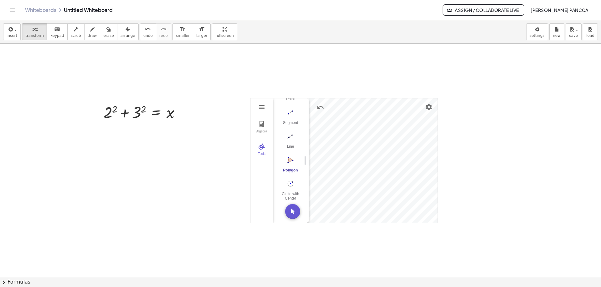
scroll to position [63, 0]
click at [263, 110] on img "Geometry" at bounding box center [262, 108] width 8 height 8
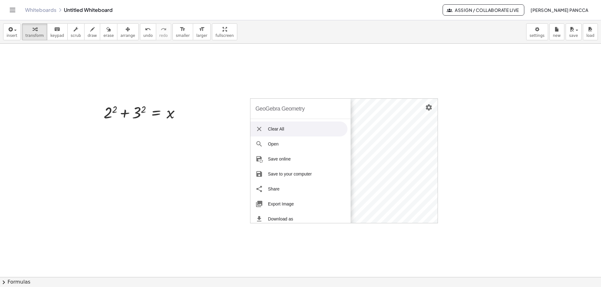
click at [269, 130] on li "Clear All" at bounding box center [298, 129] width 97 height 15
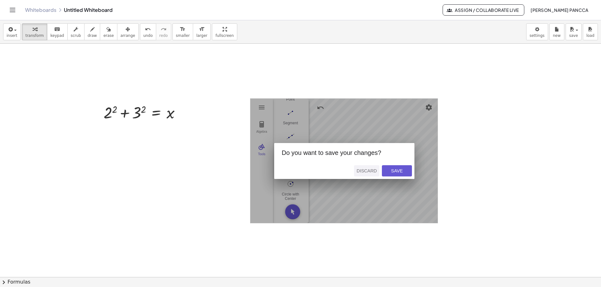
click at [369, 173] on div "Discard" at bounding box center [366, 171] width 20 height 5
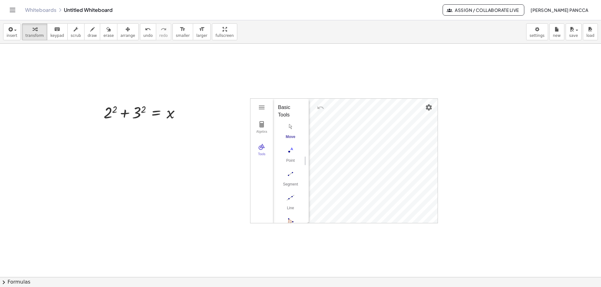
click at [339, 89] on div at bounding box center [300, 214] width 601 height 467
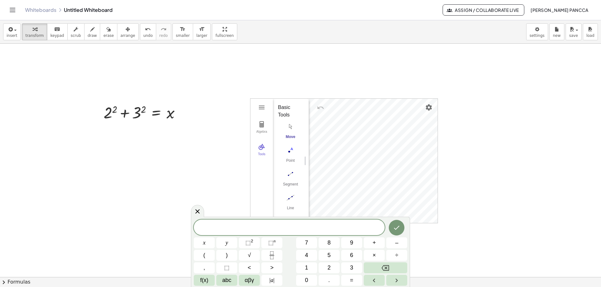
click at [269, 103] on div "Algebra Tools" at bounding box center [261, 161] width 23 height 125
drag, startPoint x: 269, startPoint y: 99, endPoint x: 267, endPoint y: 65, distance: 34.4
click at [267, 65] on div "**********" at bounding box center [300, 214] width 601 height 467
click at [10, 32] on icon "button" at bounding box center [10, 30] width 6 height 8
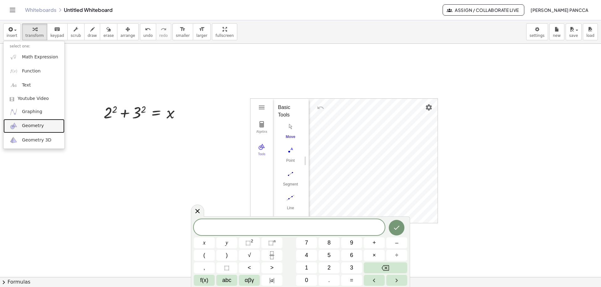
click at [38, 123] on span "Geometry" at bounding box center [33, 126] width 22 height 6
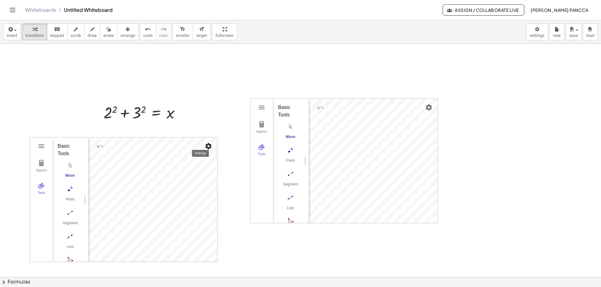
click at [205, 144] on img "Settings" at bounding box center [209, 147] width 8 height 8
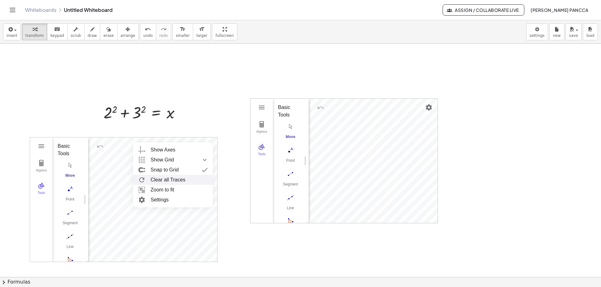
click at [188, 182] on li "Clear all Traces" at bounding box center [173, 180] width 80 height 10
click at [94, 147] on div "Geometry" at bounding box center [98, 146] width 19 height 15
drag, startPoint x: 50, startPoint y: 136, endPoint x: 61, endPoint y: 162, distance: 28.2
click at [61, 162] on div "**********" at bounding box center [300, 214] width 601 height 467
click at [73, 176] on div "Move" at bounding box center [70, 178] width 25 height 9
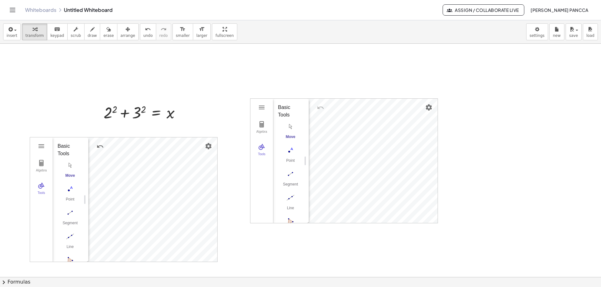
click at [134, 145] on div "Algebra Tools GeoGebra Geometry Basic Tools Move Point Segment Line Polygon Cir…" at bounding box center [124, 199] width 188 height 125
drag, startPoint x: 106, startPoint y: 150, endPoint x: 131, endPoint y: 134, distance: 29.2
click at [131, 134] on div "**********" at bounding box center [300, 214] width 601 height 467
click at [74, 250] on div "More" at bounding box center [73, 252] width 20 height 5
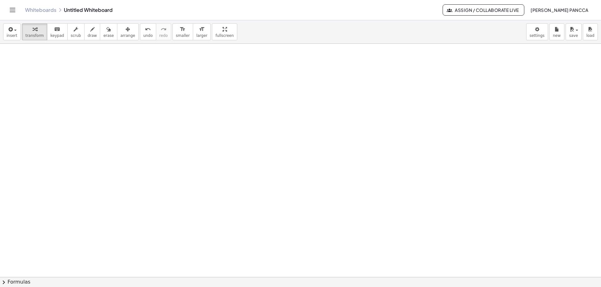
scroll to position [421, 0]
click at [84, 33] on button "draw" at bounding box center [92, 31] width 16 height 17
drag, startPoint x: 137, startPoint y: 69, endPoint x: 145, endPoint y: 80, distance: 14.1
click at [143, 27] on div "undo" at bounding box center [147, 29] width 9 height 8
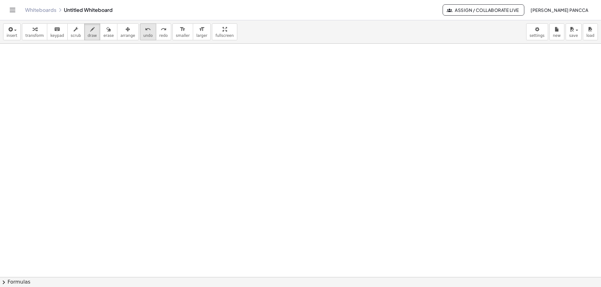
click at [143, 31] on div "undo" at bounding box center [147, 29] width 9 height 8
click at [528, 30] on body "**********" at bounding box center [300, 143] width 601 height 287
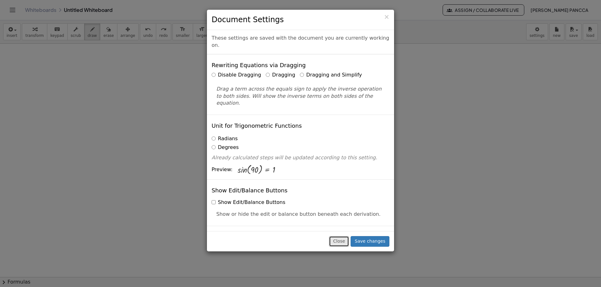
click at [349, 242] on button "Close" at bounding box center [339, 241] width 20 height 11
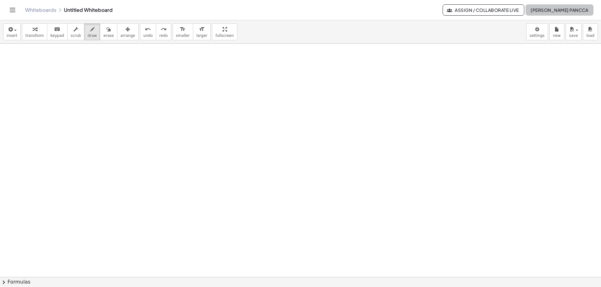
click at [537, 11] on span "[PERSON_NAME] pancca" at bounding box center [559, 10] width 58 height 6
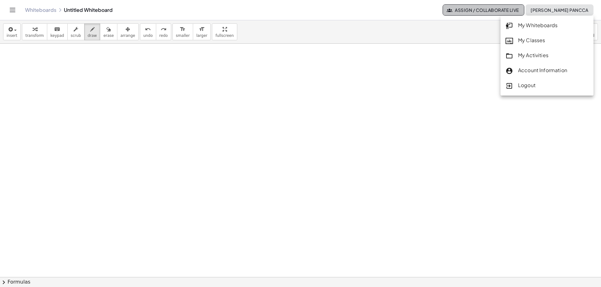
click at [475, 12] on span "Assign / Collaborate Live" at bounding box center [483, 10] width 71 height 6
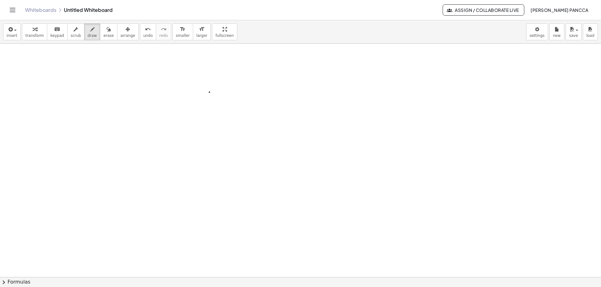
click at [442, 14] on button "Assign / Collaborate Live" at bounding box center [483, 9] width 82 height 11
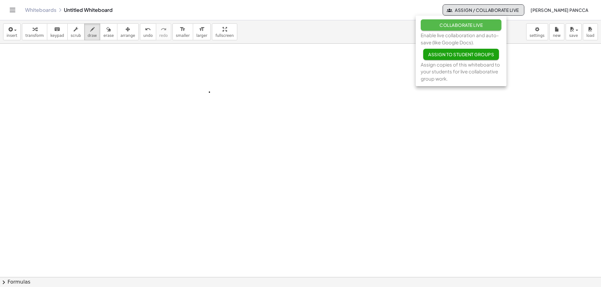
click at [434, 29] on button "Collaborate Live" at bounding box center [460, 24] width 81 height 11
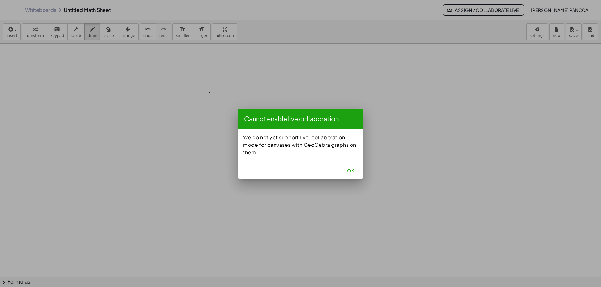
click at [348, 169] on span "OK" at bounding box center [350, 171] width 7 height 6
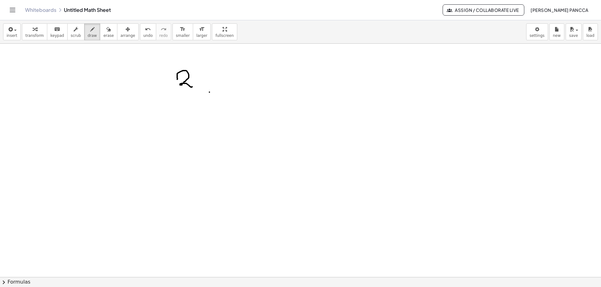
drag, startPoint x: 177, startPoint y: 79, endPoint x: 195, endPoint y: 84, distance: 18.5
click at [143, 36] on span "undo" at bounding box center [147, 35] width 9 height 4
drag, startPoint x: 112, startPoint y: 73, endPoint x: 132, endPoint y: 91, distance: 26.6
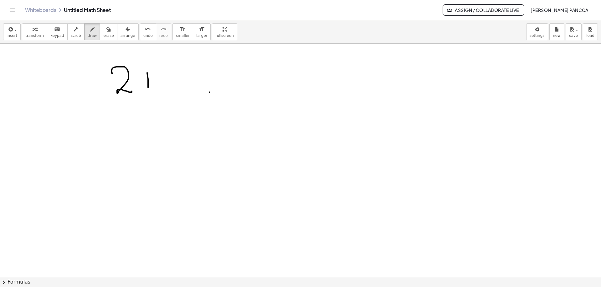
drag, startPoint x: 147, startPoint y: 73, endPoint x: 148, endPoint y: 88, distance: 14.7
drag, startPoint x: 142, startPoint y: 83, endPoint x: 154, endPoint y: 82, distance: 11.3
drag, startPoint x: 160, startPoint y: 69, endPoint x: 189, endPoint y: 85, distance: 33.1
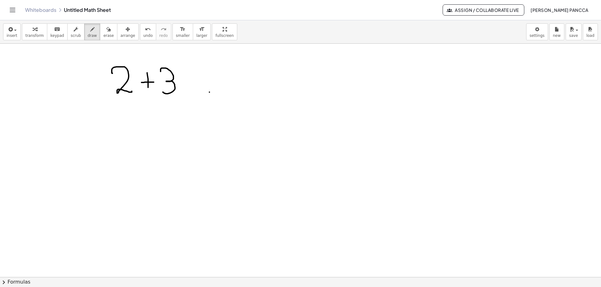
drag, startPoint x: 182, startPoint y: 79, endPoint x: 197, endPoint y: 80, distance: 15.0
drag, startPoint x: 219, startPoint y: 67, endPoint x: 211, endPoint y: 91, distance: 25.4
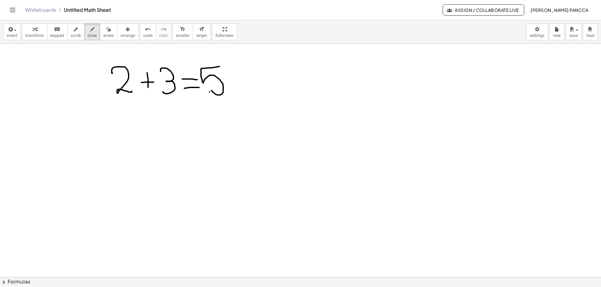
click at [104, 35] on button "erase" at bounding box center [108, 31] width 17 height 17
click at [76, 31] on button "scrub" at bounding box center [75, 31] width 17 height 17
drag, startPoint x: 110, startPoint y: 64, endPoint x: 115, endPoint y: 67, distance: 5.6
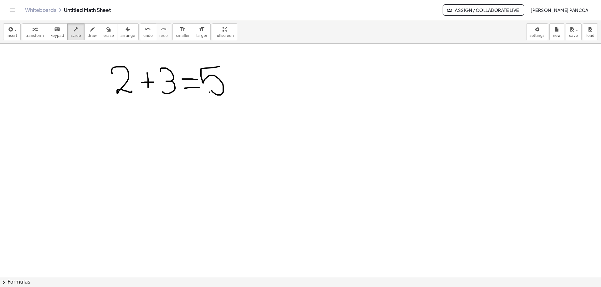
drag, startPoint x: 137, startPoint y: 77, endPoint x: 138, endPoint y: 80, distance: 3.5
click at [58, 37] on span "keypad" at bounding box center [57, 35] width 14 height 4
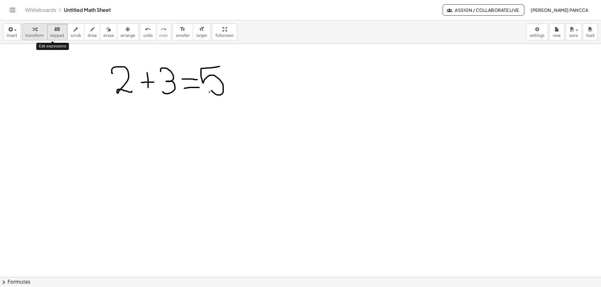
click at [42, 33] on button "transform" at bounding box center [34, 31] width 25 height 17
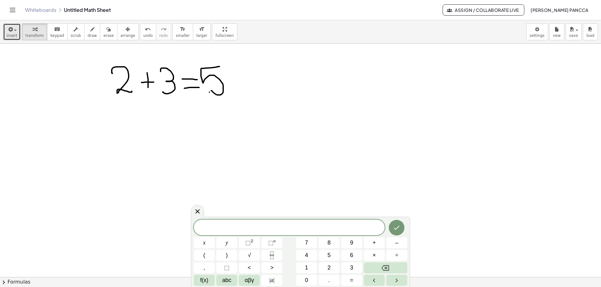
click at [13, 33] on div "button" at bounding box center [12, 29] width 11 height 8
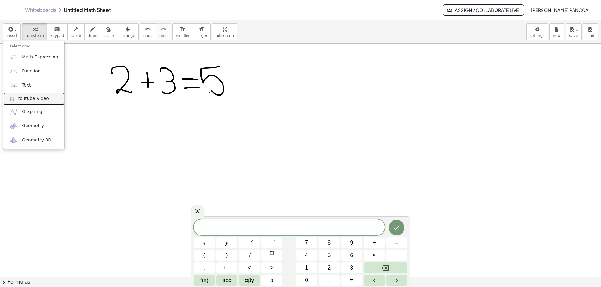
click at [38, 101] on span "Youtube Video" at bounding box center [33, 99] width 31 height 6
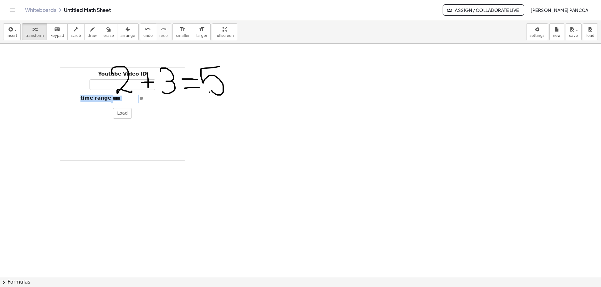
drag, startPoint x: 168, startPoint y: 69, endPoint x: 156, endPoint y: 102, distance: 34.7
click at [156, 102] on div "Youtube Video ID time range Load" at bounding box center [122, 114] width 125 height 94
click at [128, 114] on button "Load" at bounding box center [122, 113] width 19 height 11
click at [17, 26] on button "insert" at bounding box center [12, 31] width 18 height 17
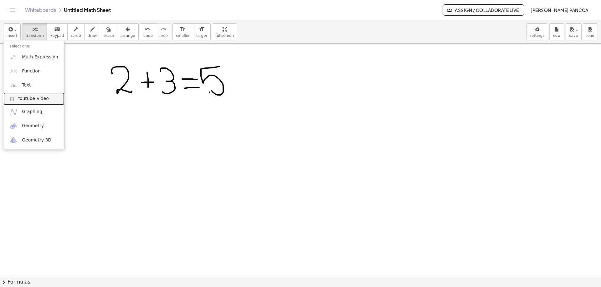
click at [35, 100] on span "Youtube Video" at bounding box center [33, 99] width 31 height 6
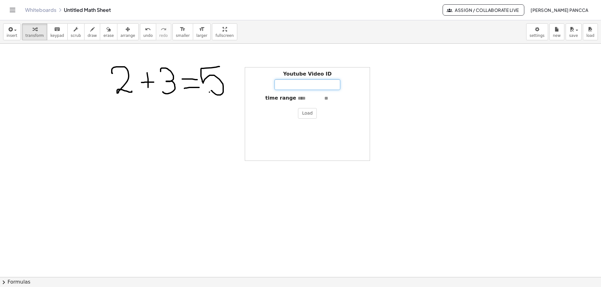
paste input "**********"
type input "**********"
click at [313, 116] on button "Load" at bounding box center [307, 113] width 19 height 11
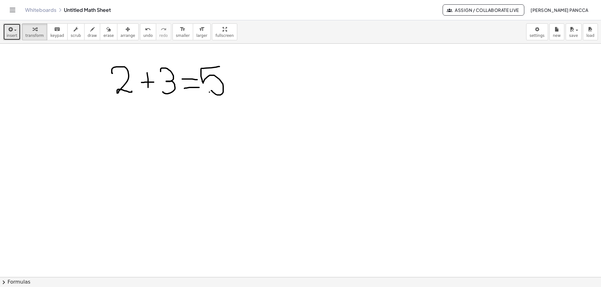
click at [14, 39] on button "insert" at bounding box center [12, 31] width 18 height 17
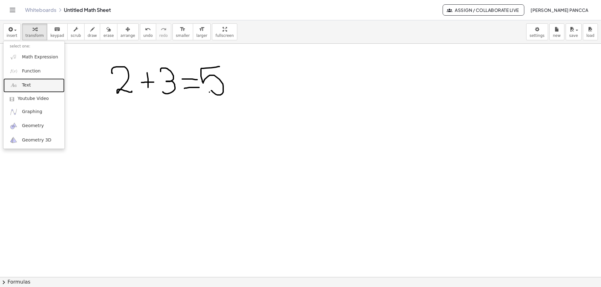
click at [42, 86] on link "Text" at bounding box center [33, 86] width 61 height 14
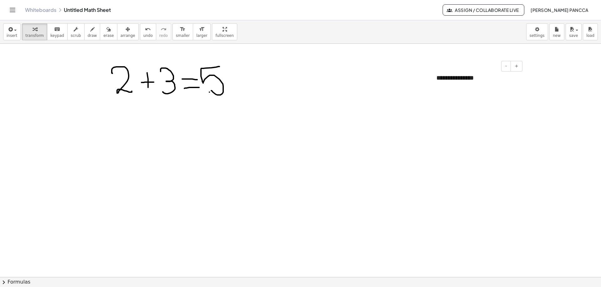
click at [476, 64] on div "- +" at bounding box center [475, 66] width 94 height 11
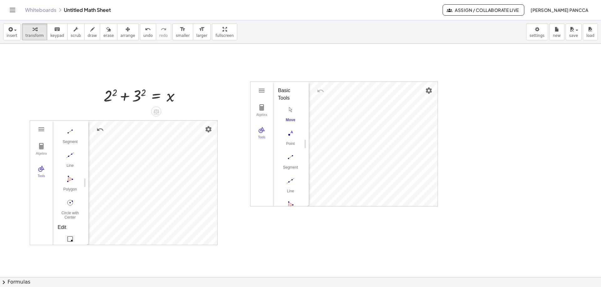
scroll to position [77, 0]
click at [72, 41] on div "insert select one: Math Expression Function Text Youtube Video Graphing Geometr…" at bounding box center [300, 31] width 601 height 23
click at [72, 33] on span "scrub" at bounding box center [76, 35] width 10 height 4
click at [110, 95] on div at bounding box center [144, 97] width 88 height 21
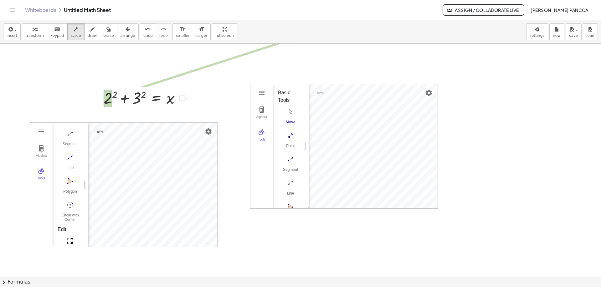
click at [182, 99] on div "Go back to this line Copy line as LaTeX Copy derivation as LaTeX" at bounding box center [182, 98] width 7 height 7
click at [219, 84] on span "Transform line" at bounding box center [209, 83] width 28 height 5
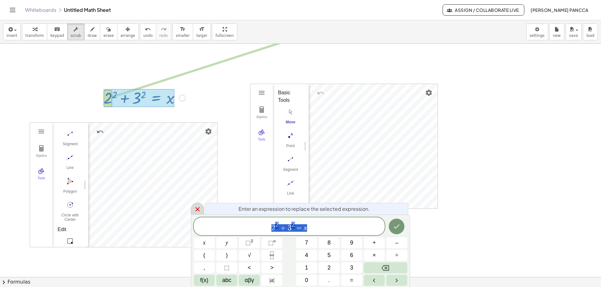
click at [201, 208] on icon at bounding box center [198, 210] width 8 height 8
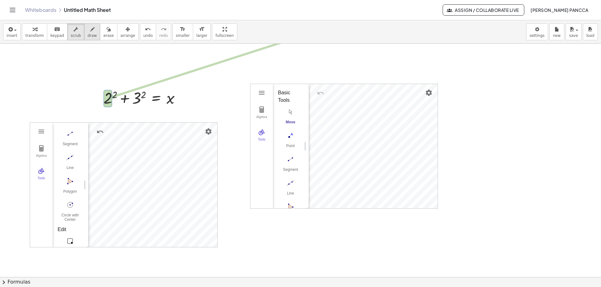
click at [84, 33] on button "draw" at bounding box center [92, 31] width 16 height 17
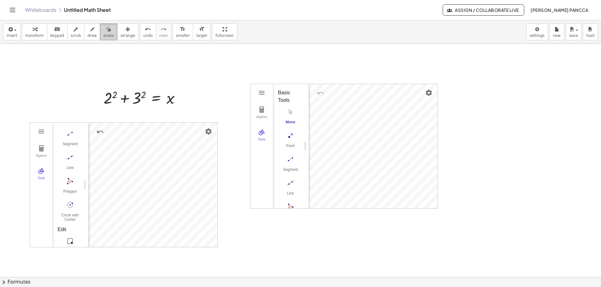
click at [103, 32] on div "button" at bounding box center [108, 29] width 10 height 8
drag, startPoint x: 116, startPoint y: 107, endPoint x: 185, endPoint y: 117, distance: 70.2
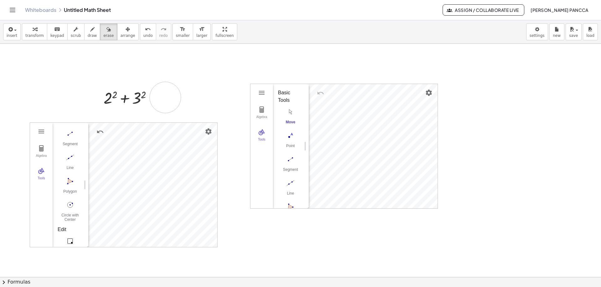
click at [71, 36] on span "scrub" at bounding box center [76, 35] width 10 height 4
click at [143, 30] on div "undo" at bounding box center [147, 29] width 9 height 8
click at [176, 32] on div "format_size" at bounding box center [183, 29] width 14 height 8
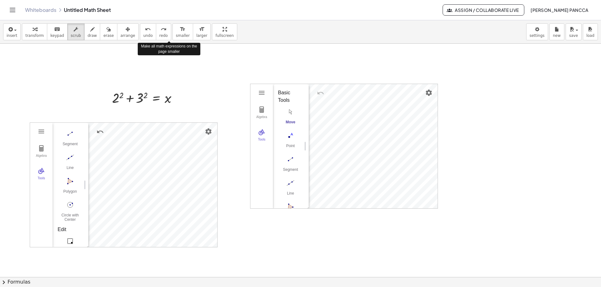
click at [195, 32] on div "insert select one: Math Expression Function Text Youtube Video Graphing Geometr…" at bounding box center [300, 31] width 601 height 23
click at [199, 32] on icon "format_size" at bounding box center [202, 30] width 6 height 8
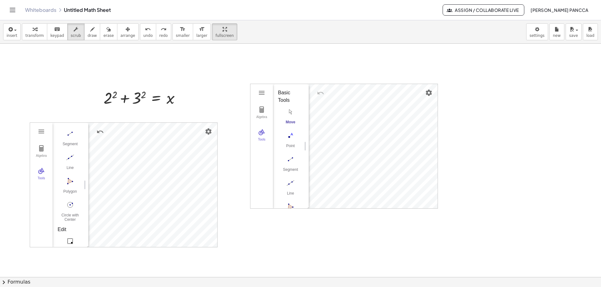
drag, startPoint x: 205, startPoint y: 32, endPoint x: 205, endPoint y: 70, distance: 37.9
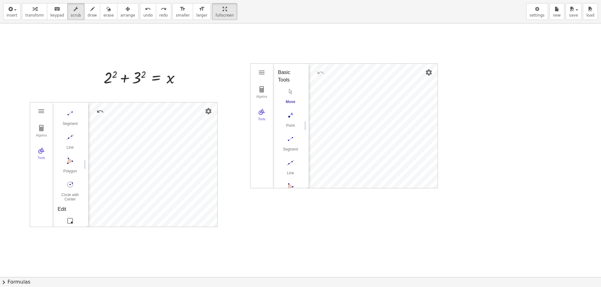
click at [205, 70] on div "**********" at bounding box center [300, 143] width 601 height 287
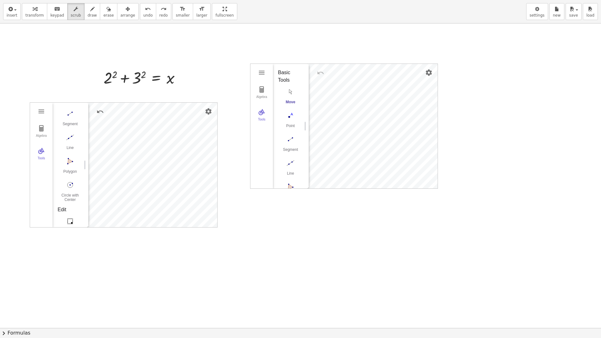
click at [205, 0] on html "**********" at bounding box center [300, 169] width 601 height 338
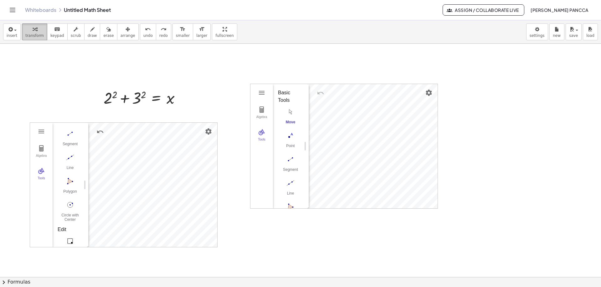
click at [28, 35] on span "transform" at bounding box center [34, 35] width 18 height 4
drag, startPoint x: 107, startPoint y: 93, endPoint x: 179, endPoint y: 96, distance: 72.3
click at [179, 96] on div at bounding box center [144, 97] width 88 height 21
click at [156, 98] on div "+ 3 2 = x + 2 2 − 2 2 + − 2 2 Transform line Copy line as LaTeX Copy derivation…" at bounding box center [156, 98] width 0 height 0
drag, startPoint x: 213, startPoint y: 96, endPoint x: 195, endPoint y: 109, distance: 21.8
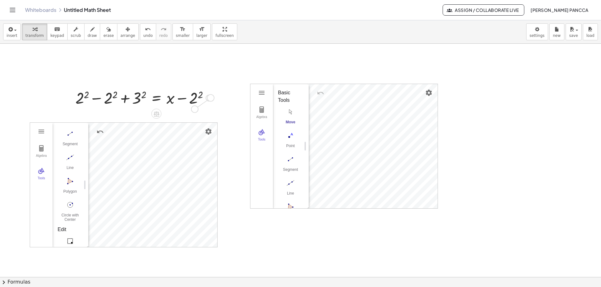
click at [195, 109] on div "+ 2 2 + 3 2 = x + 3 2 = x + 2 2 − 2 2 + − 2 2 Transform line Copy line as LaTeX…" at bounding box center [142, 97] width 152 height 24
drag, startPoint x: 214, startPoint y: 98, endPoint x: 206, endPoint y: 103, distance: 8.9
click at [156, 98] on div "+ 3 2 = x + 2 2 − 2 2 + − 2 2 Transform line Copy line as LaTeX Copy derivation…" at bounding box center [156, 98] width 0 height 0
drag, startPoint x: 211, startPoint y: 100, endPoint x: 207, endPoint y: 108, distance: 9.1
click at [208, 105] on div at bounding box center [144, 97] width 145 height 21
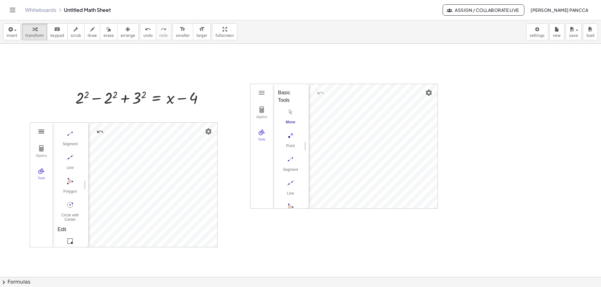
click at [45, 134] on img "Geometry" at bounding box center [42, 132] width 8 height 8
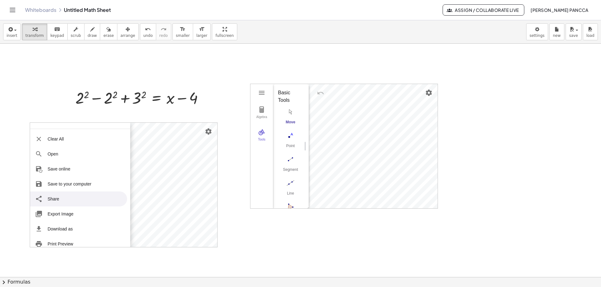
scroll to position [0, 0]
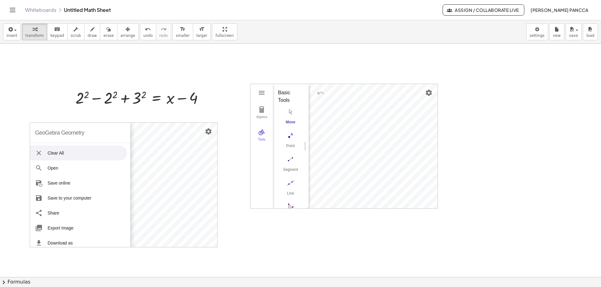
click at [36, 155] on img "Geometry" at bounding box center [39, 154] width 8 height 8
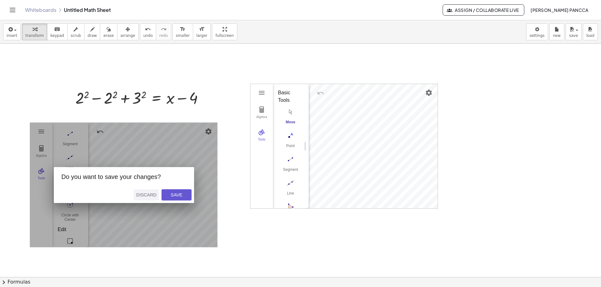
click at [152, 194] on div "Discard" at bounding box center [146, 195] width 20 height 5
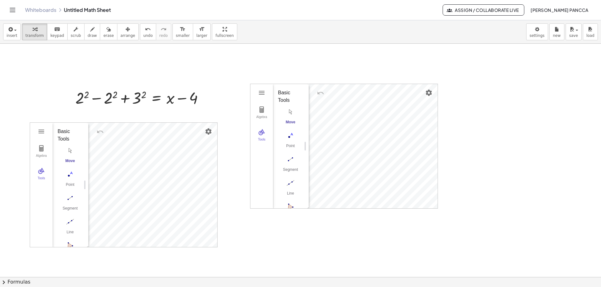
click at [70, 138] on div "Basic Tools" at bounding box center [68, 135] width 21 height 15
click at [299, 84] on div "Basic Tools Move Point Segment Line Polygon Circle with Center through Point Mo…" at bounding box center [288, 177] width 31 height 186
